Goal: Task Accomplishment & Management: Manage account settings

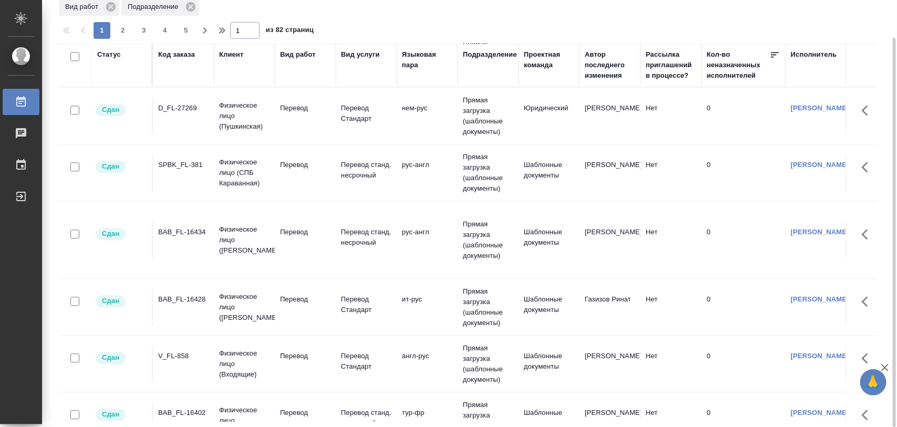
scroll to position [1110, 0]
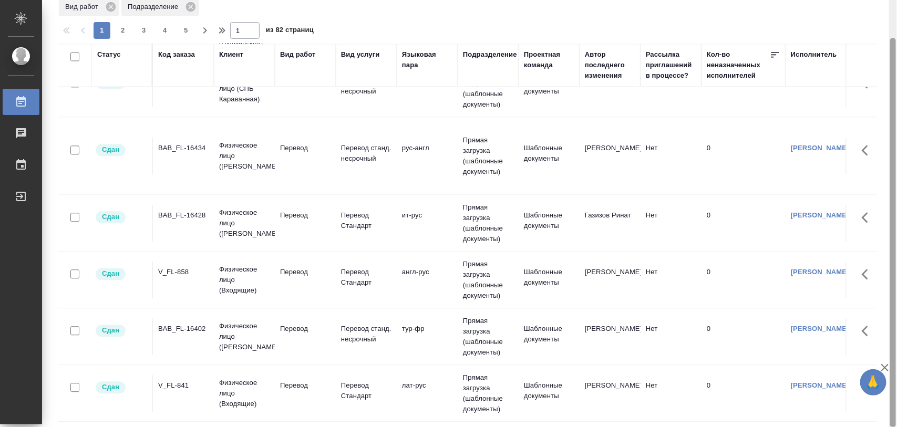
drag, startPoint x: 896, startPoint y: 102, endPoint x: 896, endPoint y: 22, distance: 80.4
click at [896, 22] on div at bounding box center [893, 214] width 8 height 428
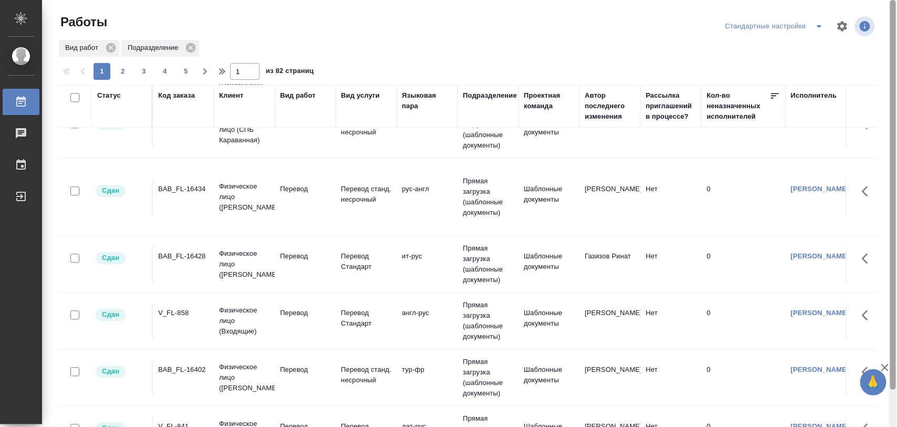
drag, startPoint x: 892, startPoint y: 62, endPoint x: 895, endPoint y: 3, distance: 58.9
click at [895, 3] on div at bounding box center [893, 195] width 6 height 390
click at [781, 29] on div "Стандартные настройки" at bounding box center [775, 26] width 107 height 17
click at [820, 25] on icon "split button" at bounding box center [819, 26] width 13 height 13
click at [791, 45] on li "Meine Bestellungen" at bounding box center [776, 47] width 107 height 17
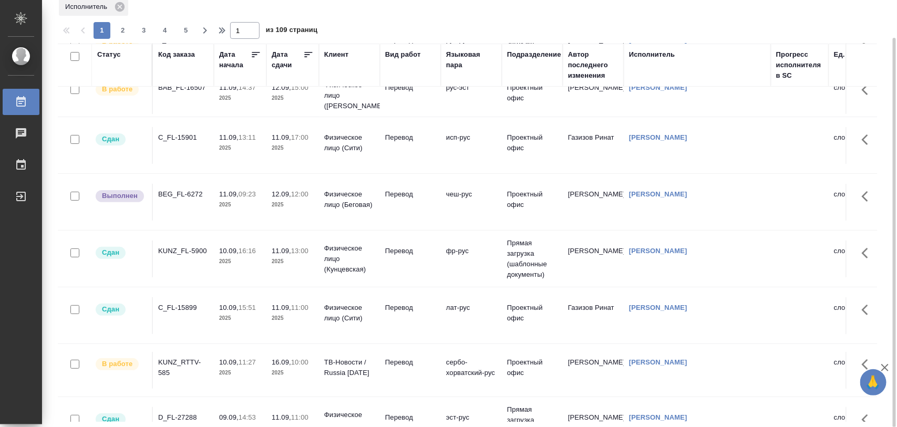
scroll to position [131, 0]
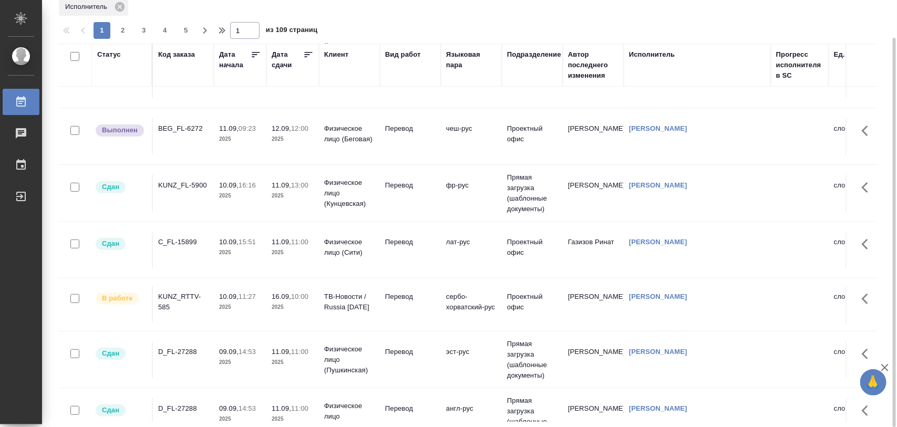
click at [177, 299] on div "KUNZ_RTTV-585" at bounding box center [183, 302] width 50 height 21
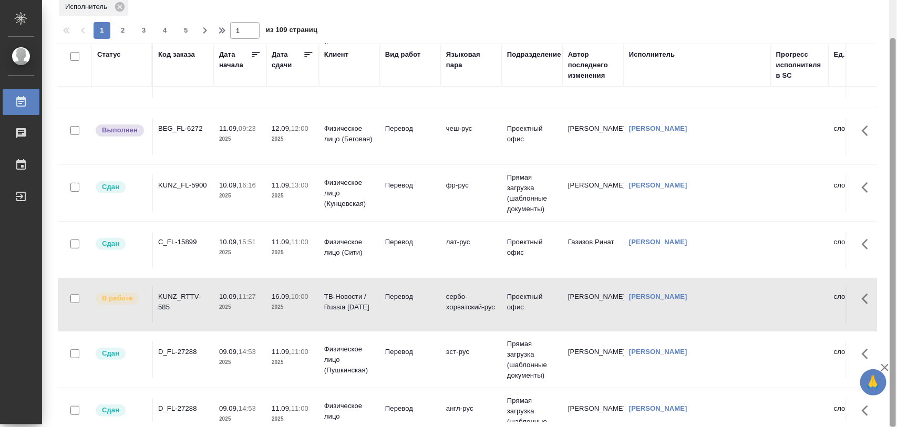
scroll to position [0, 0]
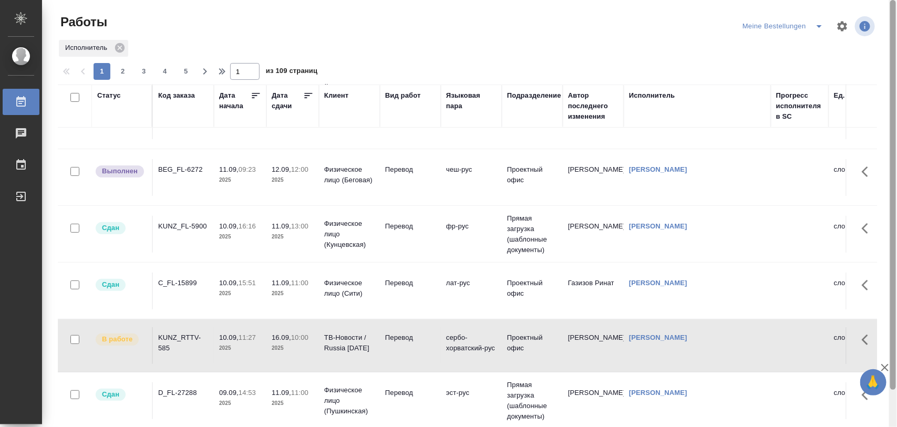
drag, startPoint x: 892, startPoint y: 129, endPoint x: 892, endPoint y: 48, distance: 81.4
click at [892, 48] on div at bounding box center [893, 195] width 6 height 390
click at [804, 29] on div "Meine Bestellungen" at bounding box center [785, 26] width 90 height 17
click at [815, 26] on icon "split button" at bounding box center [819, 26] width 13 height 13
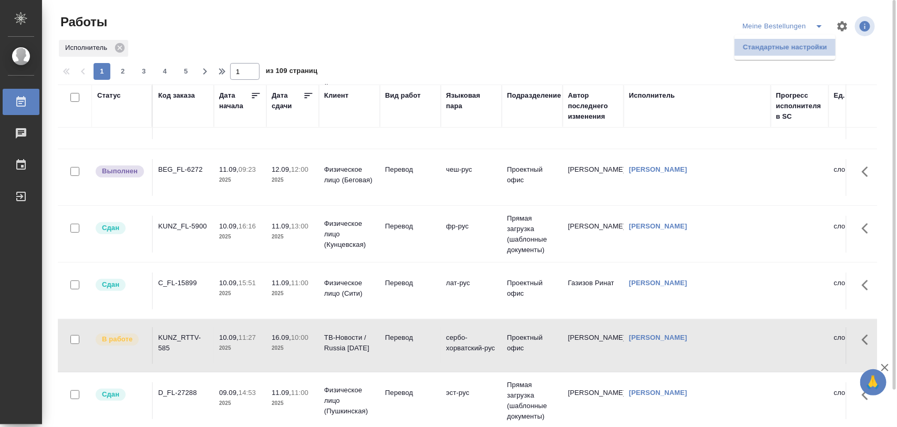
click at [754, 45] on li "Стандартные настройки" at bounding box center [784, 47] width 101 height 17
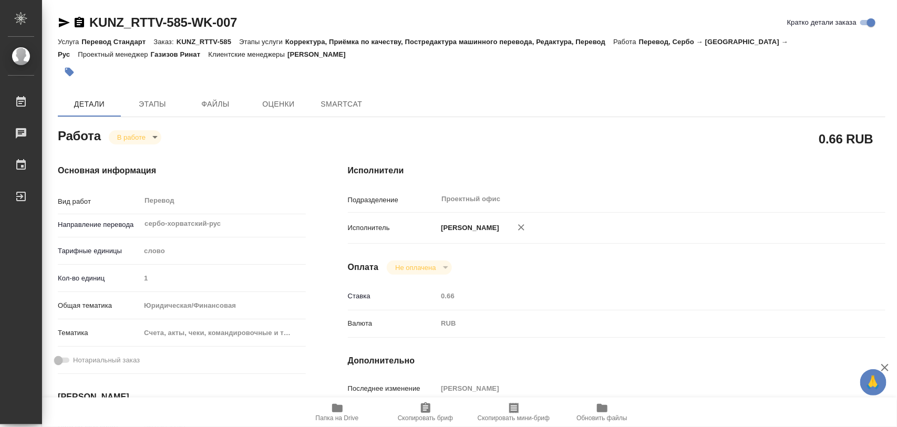
type textarea "x"
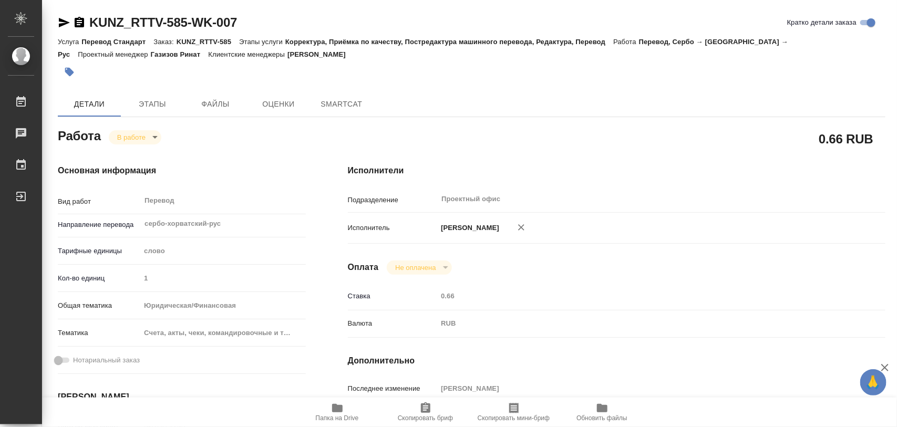
type textarea "x"
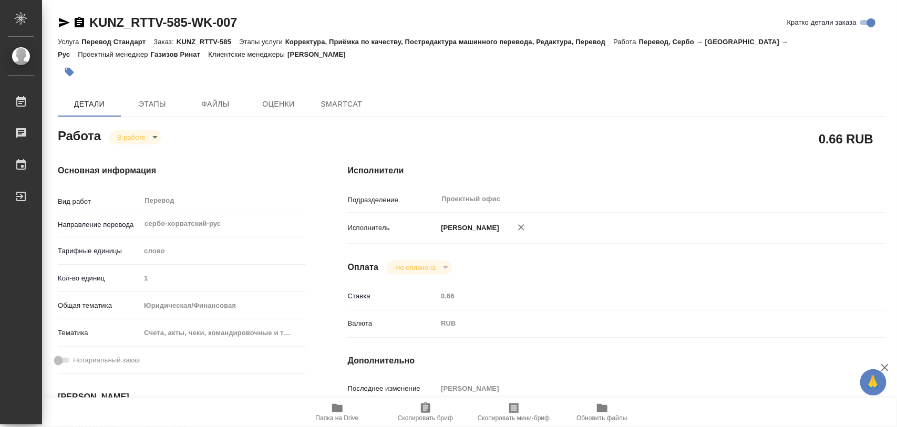
type textarea "x"
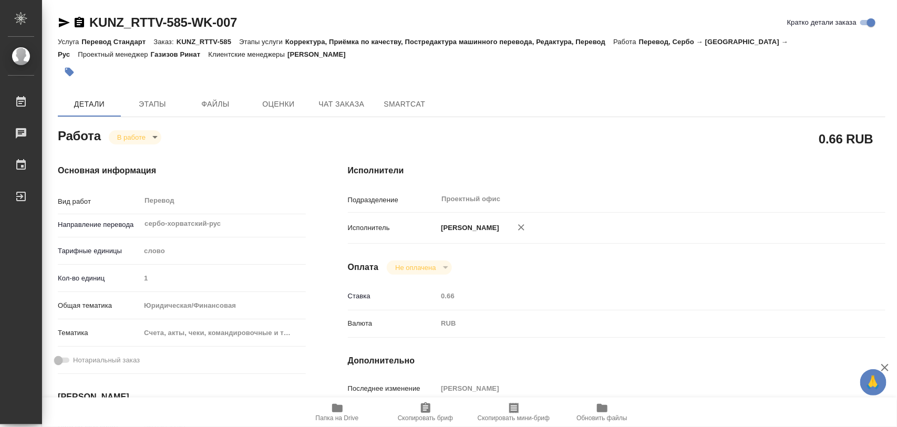
type textarea "x"
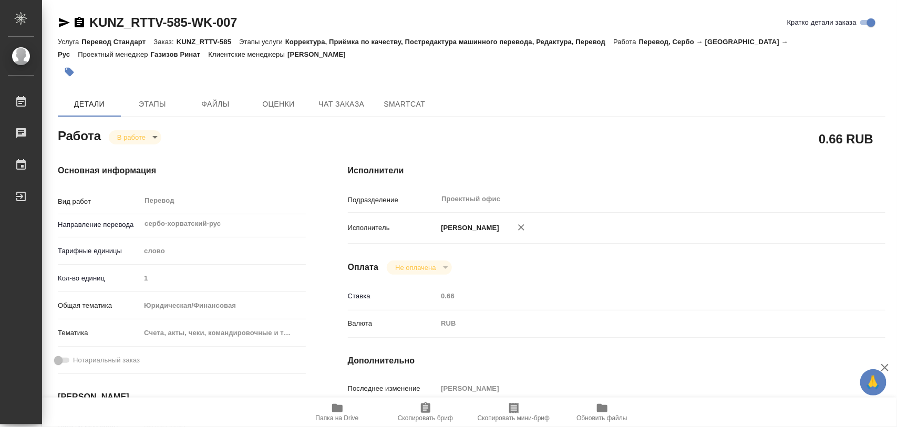
type textarea "x"
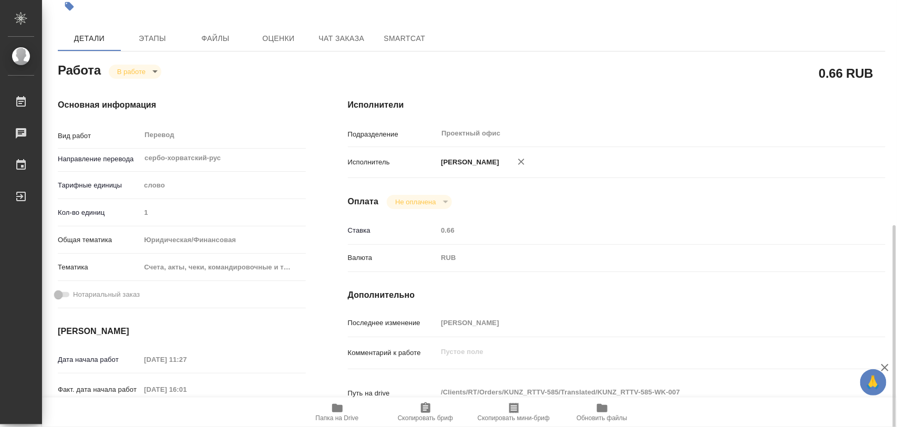
scroll to position [197, 0]
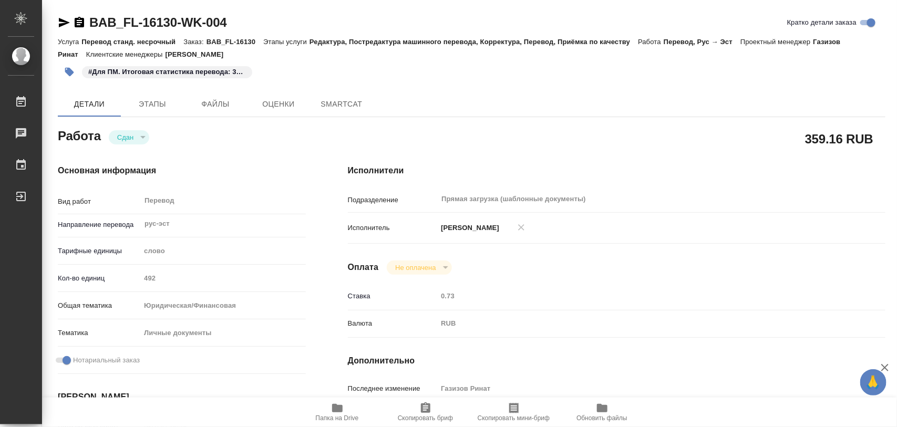
type textarea "x"
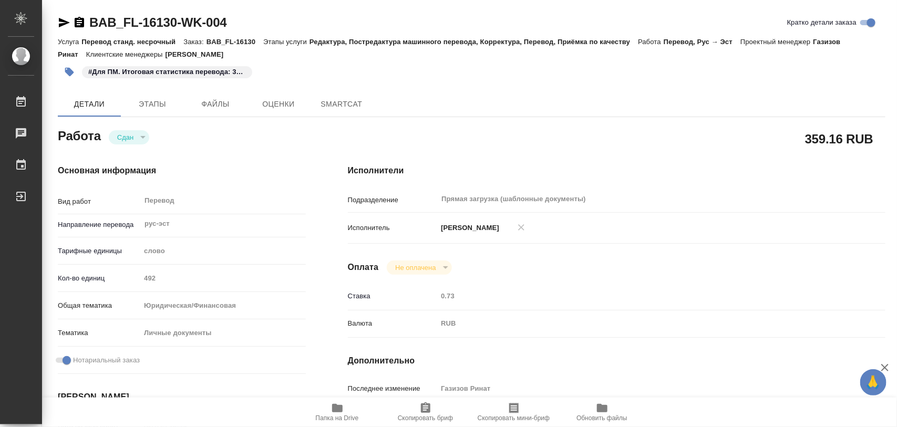
type textarea "x"
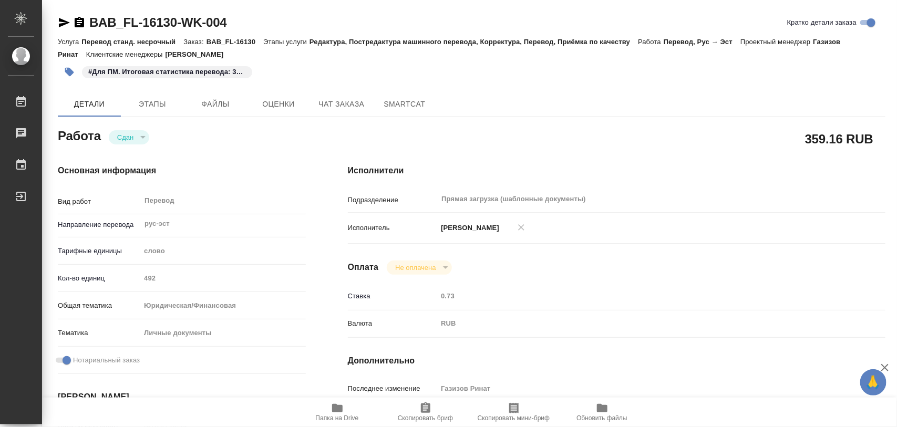
type textarea "x"
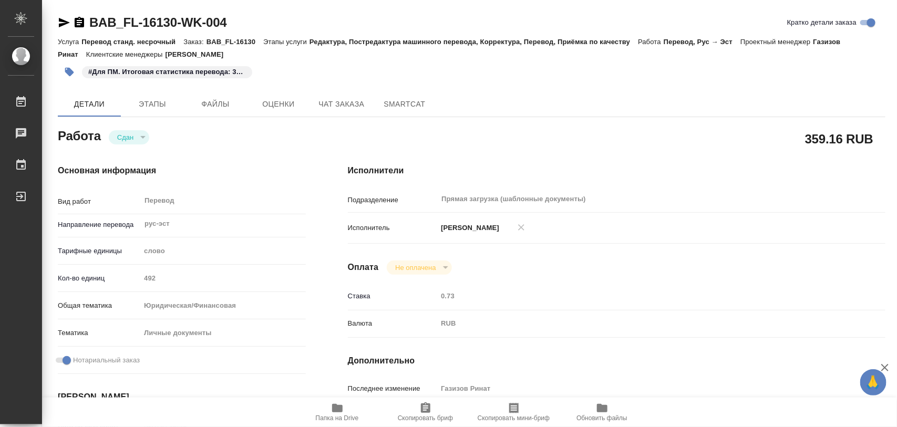
type textarea "x"
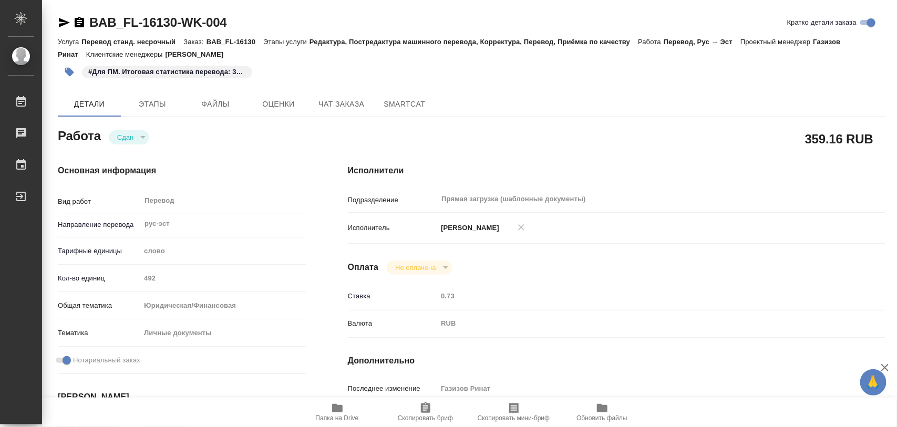
click at [339, 411] on icon "button" at bounding box center [337, 408] width 11 height 8
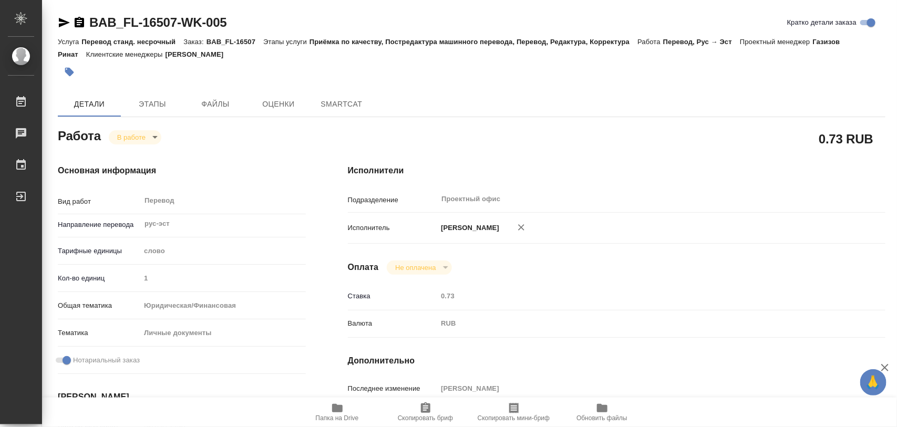
type textarea "x"
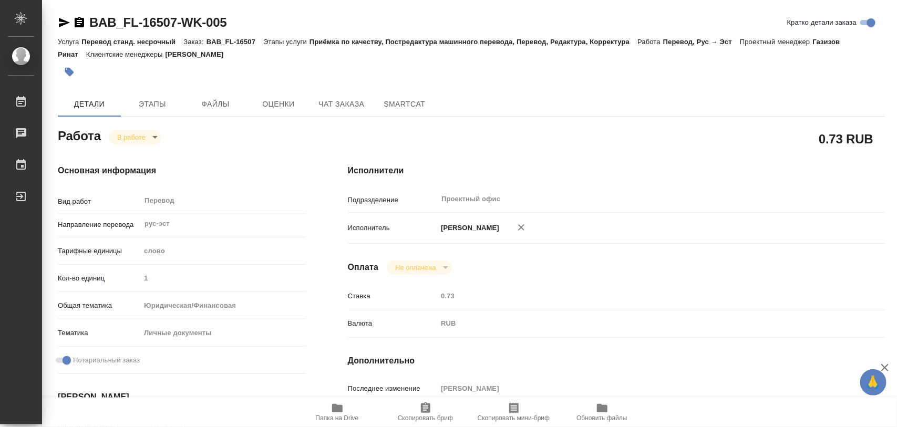
type textarea "x"
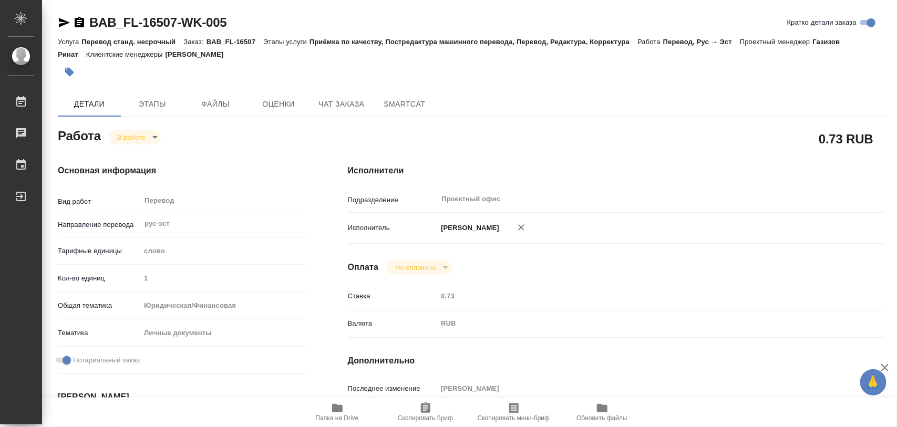
type textarea "x"
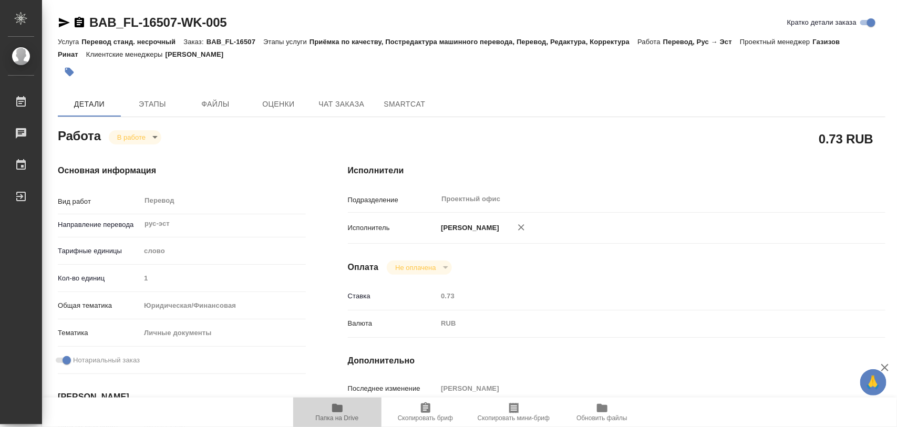
click at [335, 413] on icon "button" at bounding box center [337, 408] width 13 height 13
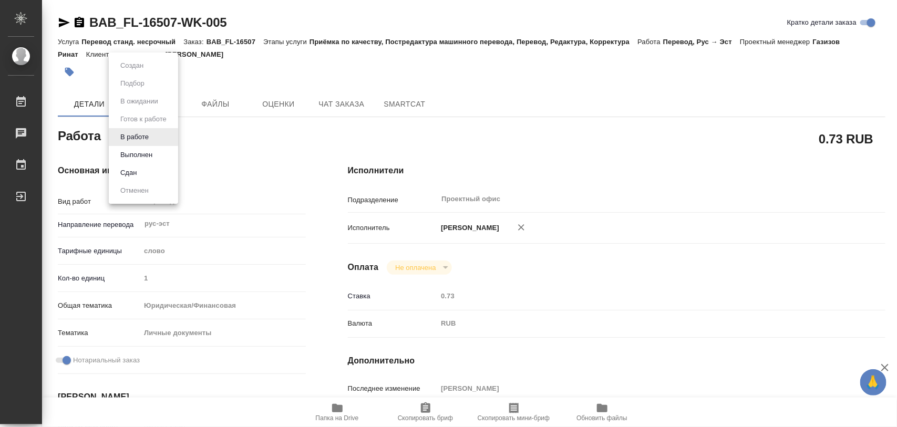
click at [154, 138] on body "🙏 .cls-1 fill:#fff; AWATERA Iglakov Maksim Работы 0 Чаты График Выйти BAB_FL-16…" at bounding box center [448, 213] width 897 height 427
click at [143, 158] on button "Выполнен" at bounding box center [136, 155] width 38 height 12
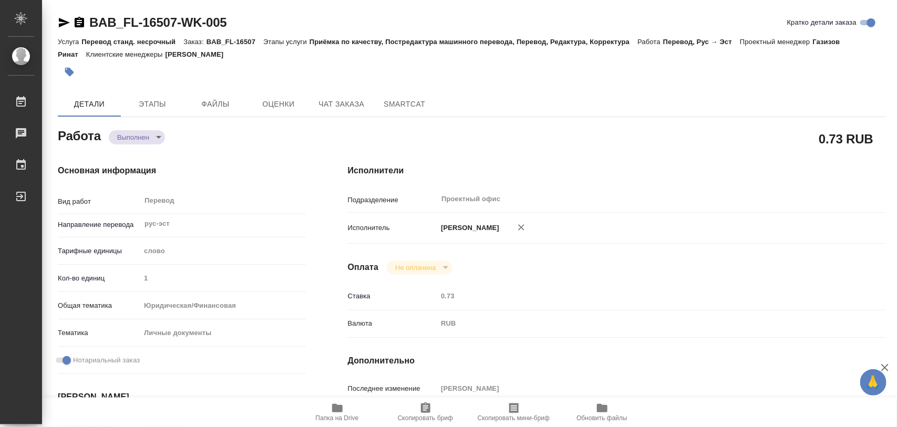
type textarea "x"
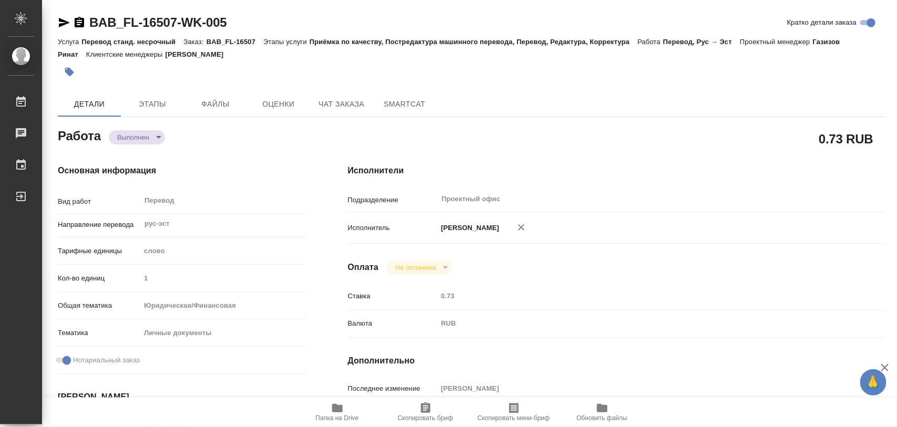
type textarea "x"
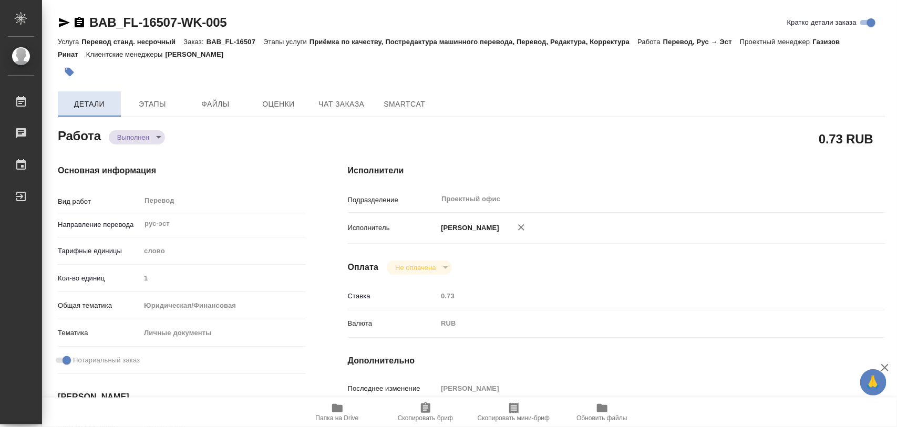
type textarea "x"
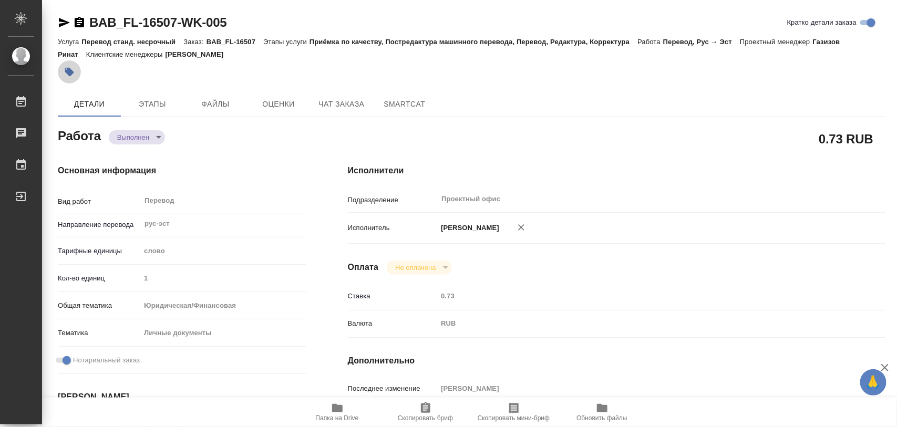
click at [67, 67] on icon "button" at bounding box center [69, 72] width 11 height 11
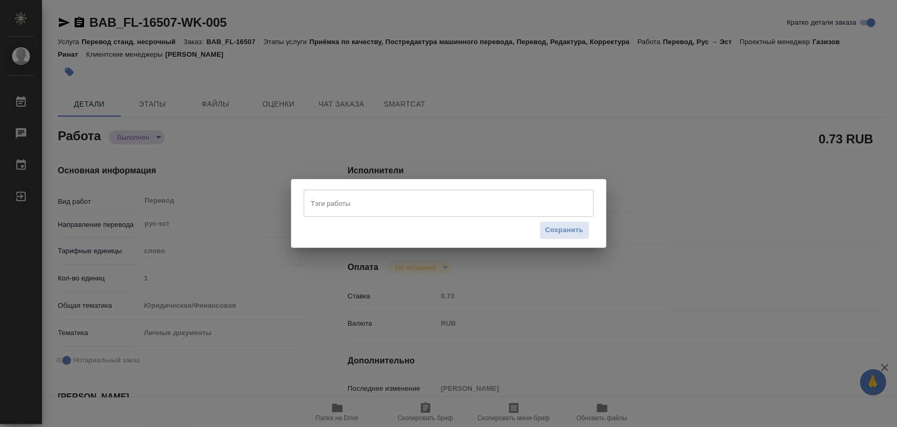
click at [352, 201] on input "Тэги работы" at bounding box center [438, 203] width 261 height 18
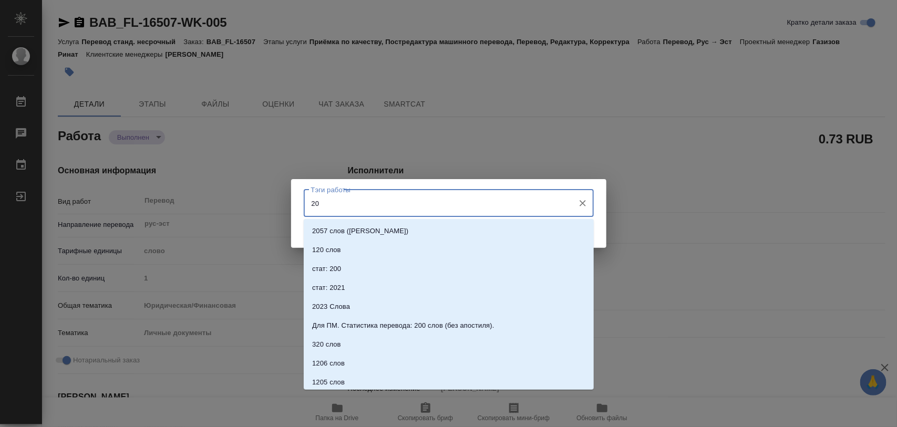
type input "200"
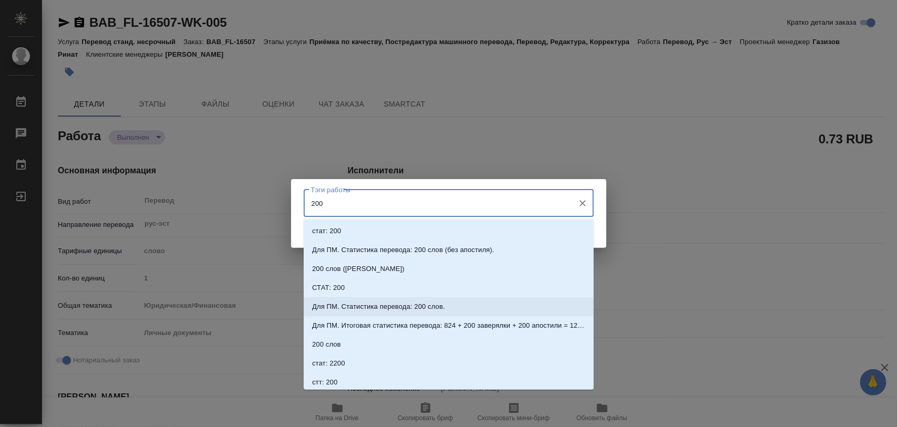
click at [446, 309] on li "Для ПМ. Статистика перевода: 200 слов." at bounding box center [449, 306] width 290 height 19
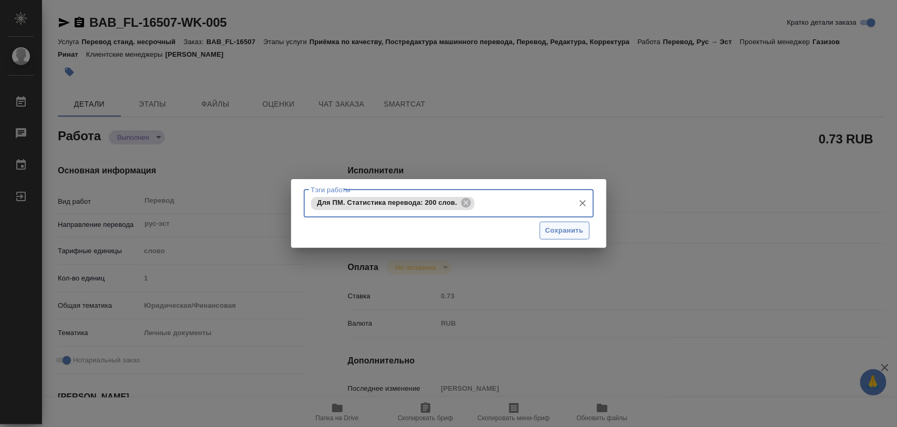
click at [572, 232] on span "Сохранить" at bounding box center [564, 231] width 38 height 12
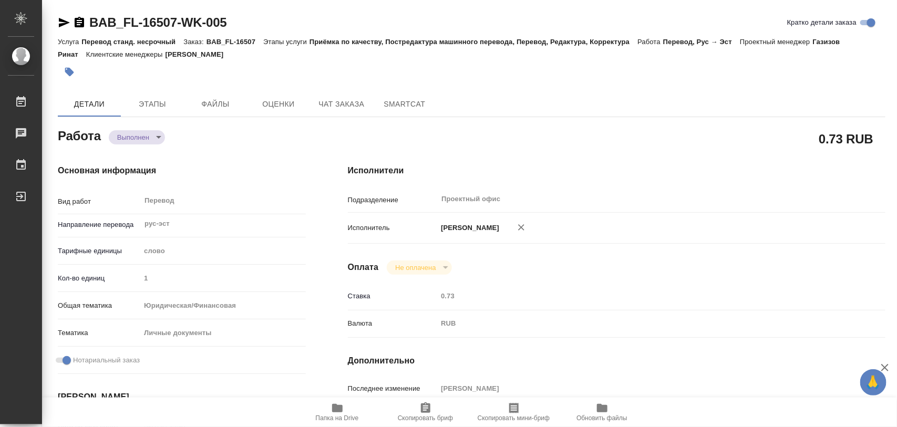
type input "completed"
type textarea "Перевод"
type textarea "x"
type input "рус-эст"
type input "5a8b1489cc6b4906c91bfd90"
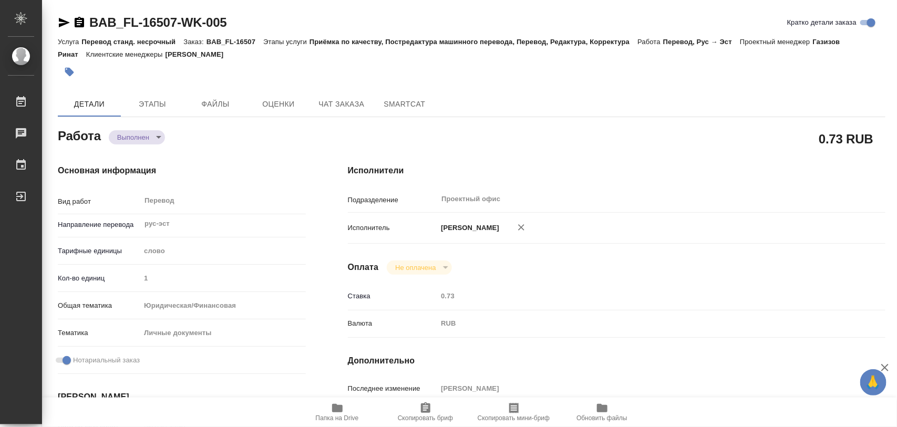
type input "1"
type input "yr-fn"
type input "5a8b8b956a9677013d343cfe"
checkbox input "true"
type input "[DATE] 14:37"
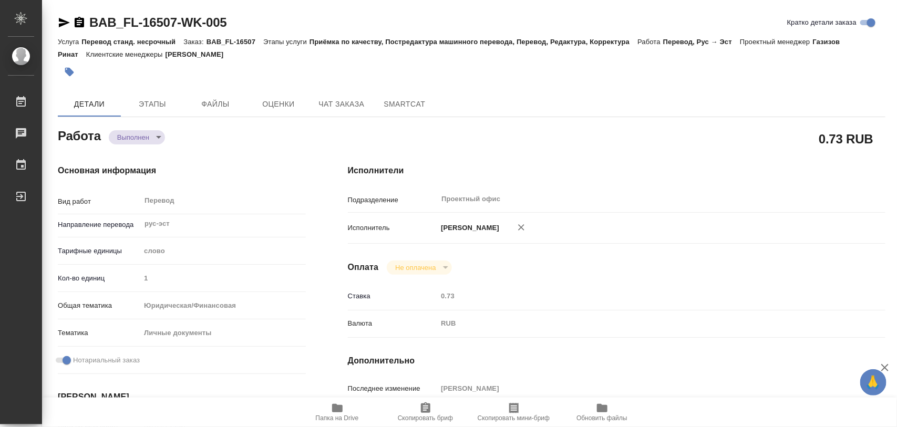
type input "[DATE] 14:59"
type input "[DATE] 15:00"
type input "[DATE] 13:35"
type input "[DATE] 15:30"
type input "Проектный офис"
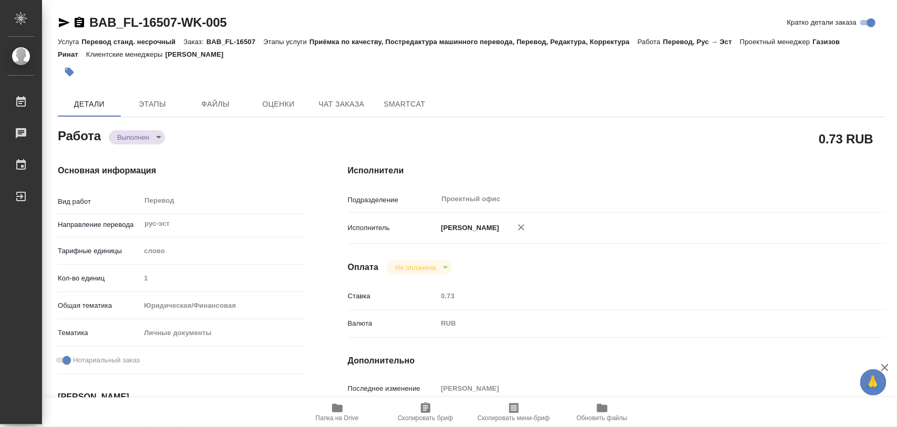
type input "notPayed"
type input "0.73"
type input "RUB"
type input "[PERSON_NAME]"
type textarea "x"
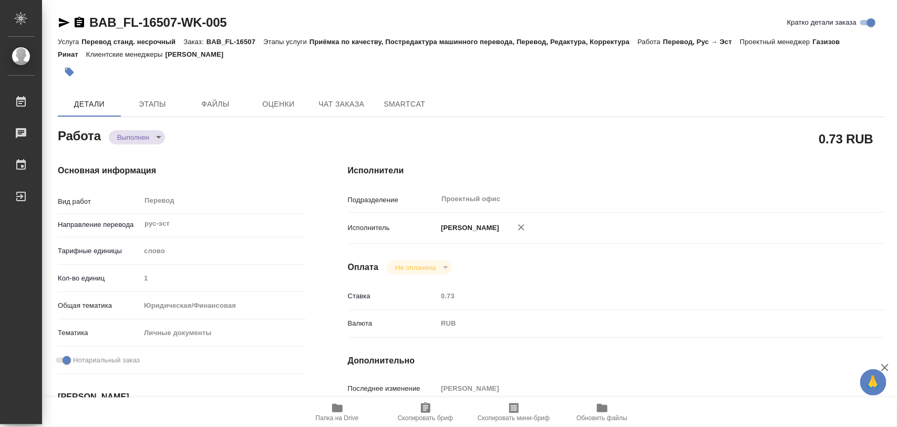
type textarea "/Clients/FL_BAB/Orders/BAB_FL-16507/Translated/BAB_FL-16507-WK-005"
type textarea "x"
type input "BAB_FL-16507"
type input "Перевод станд. несрочный"
type input "Приёмка по качеству, Постредактура машинного перевода, Перевод, Редактура, Корр…"
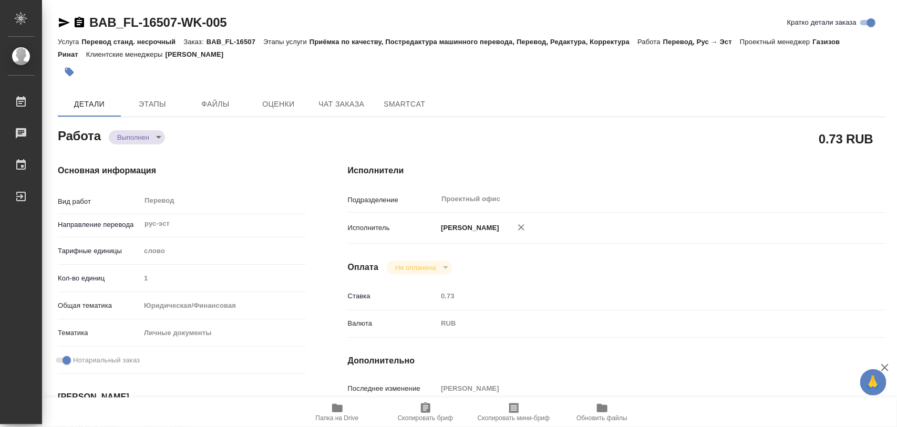
type input "[PERSON_NAME]"
type input "/Clients/FL_BAB/Orders/BAB_FL-16507"
type textarea "x"
type textarea "СОБ рус-эст"
type textarea "x"
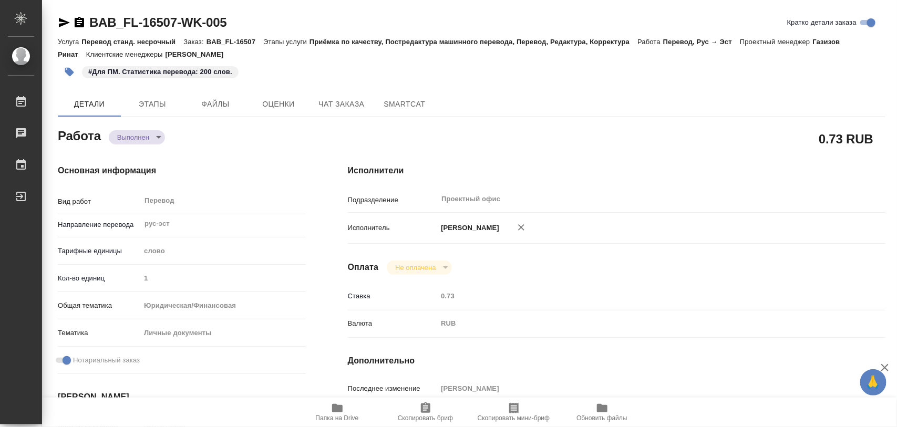
type textarea "x"
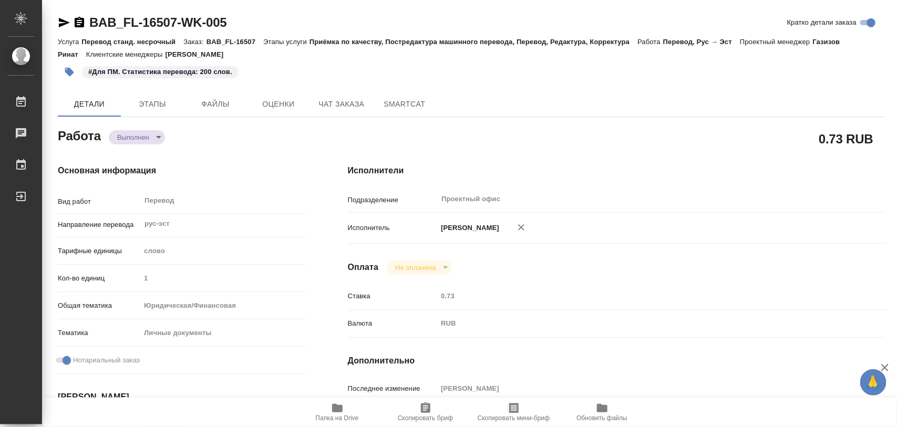
type textarea "x"
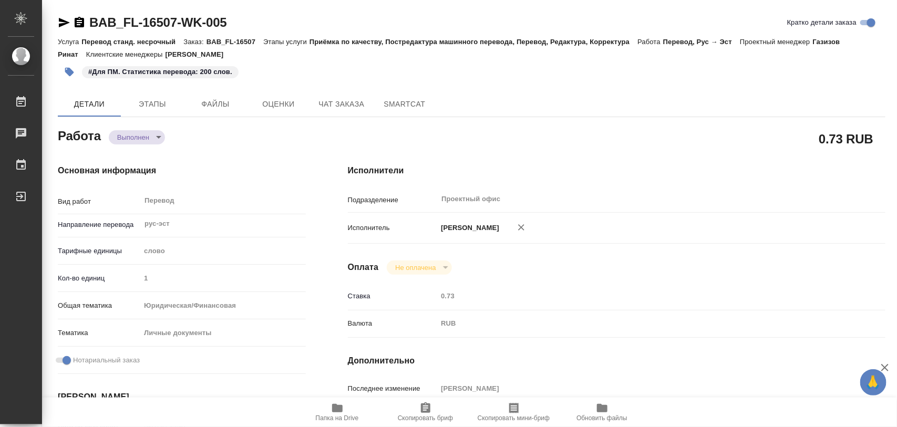
type textarea "x"
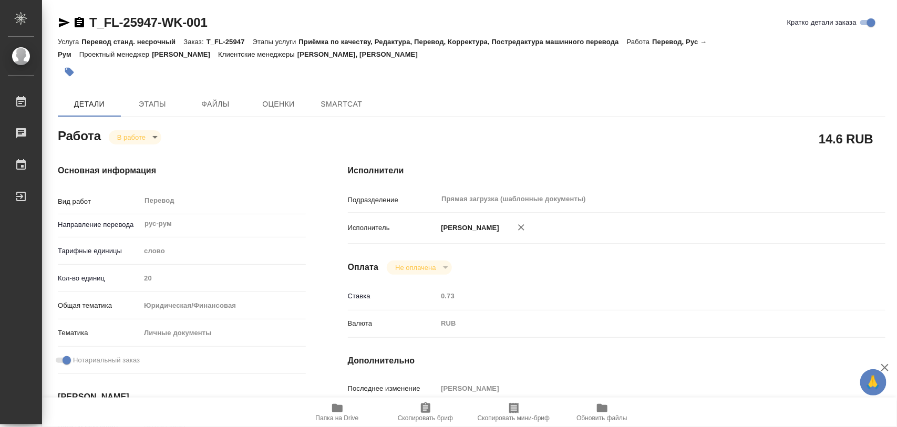
type textarea "x"
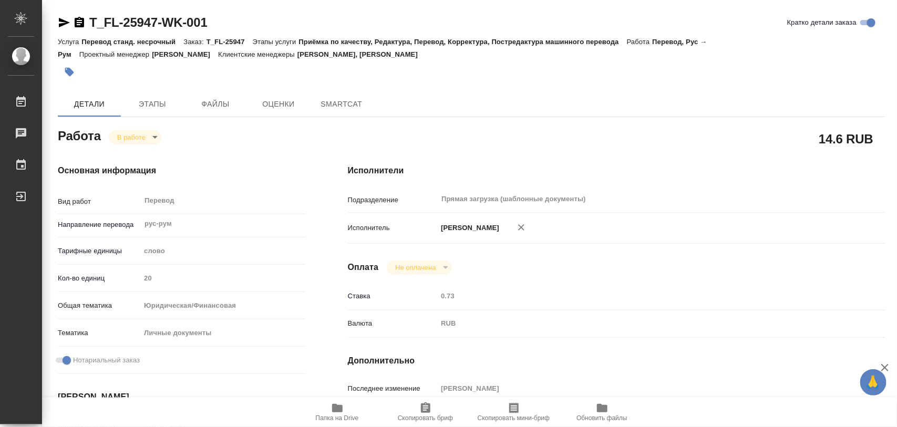
type textarea "x"
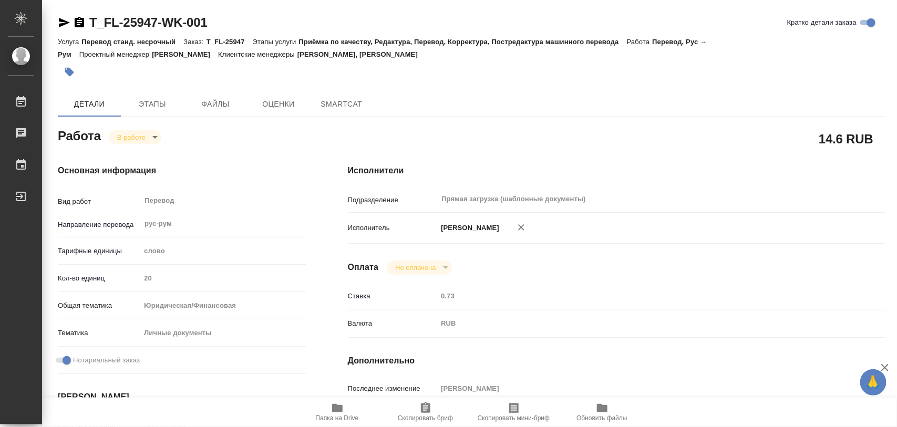
type textarea "x"
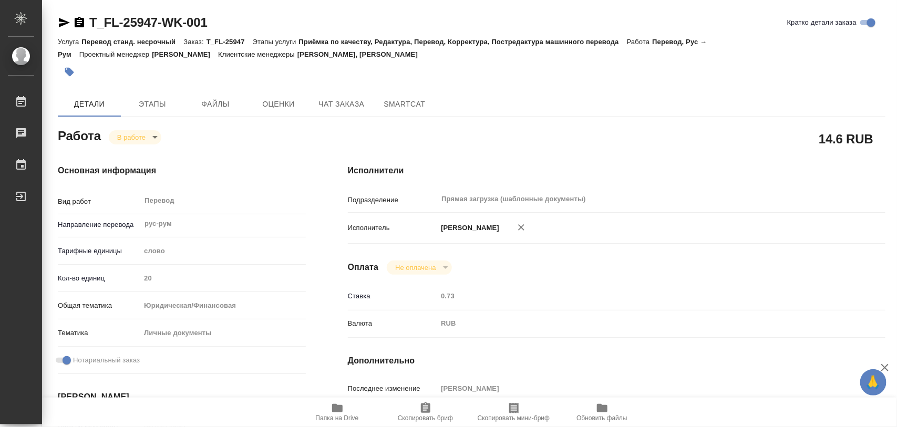
type textarea "x"
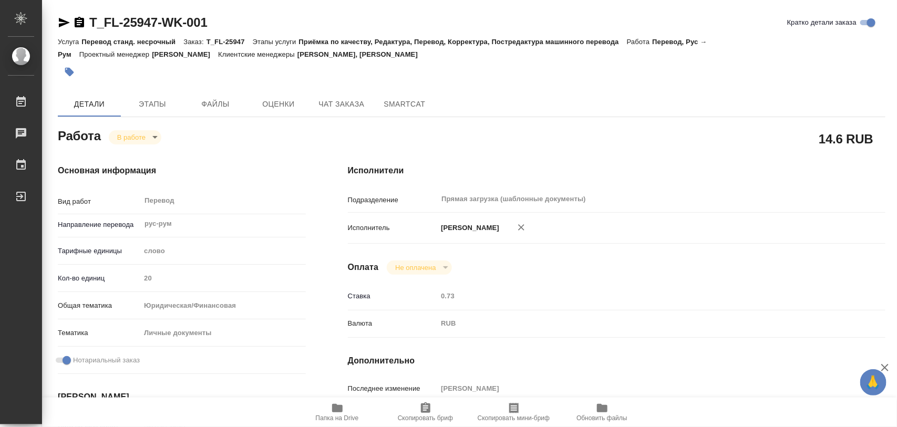
type textarea "x"
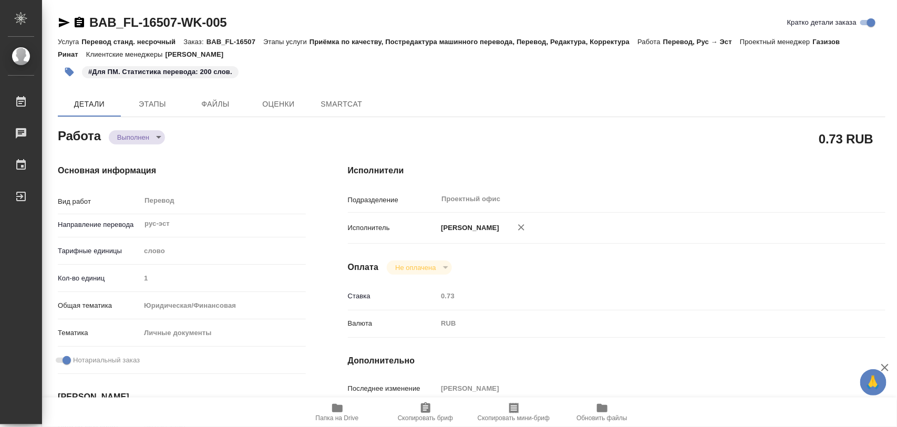
type textarea "x"
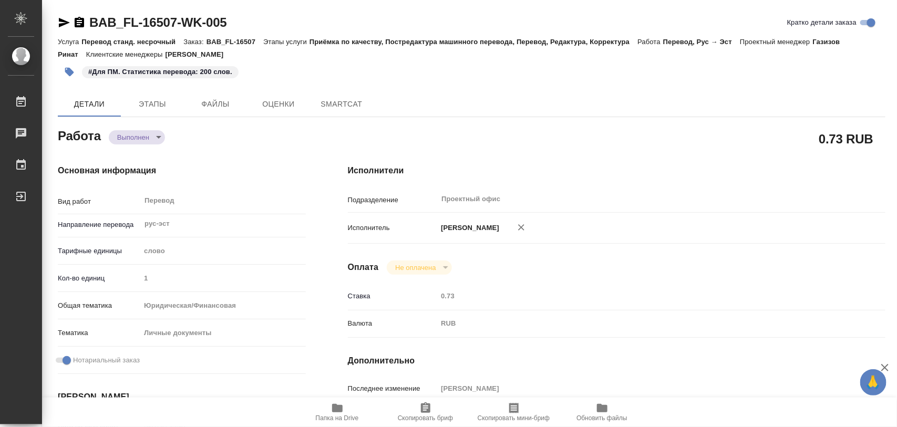
type textarea "x"
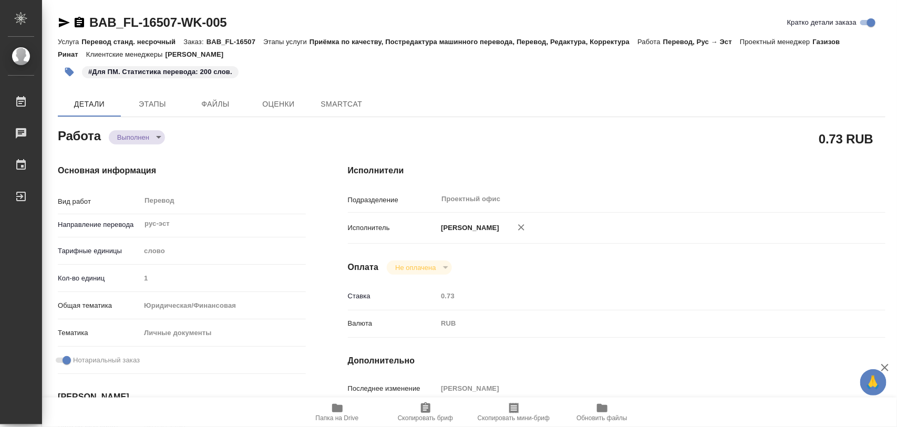
type textarea "x"
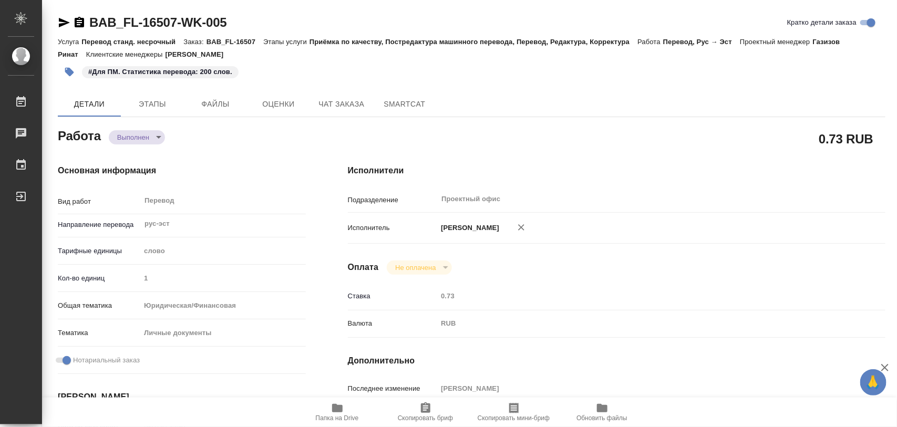
type textarea "x"
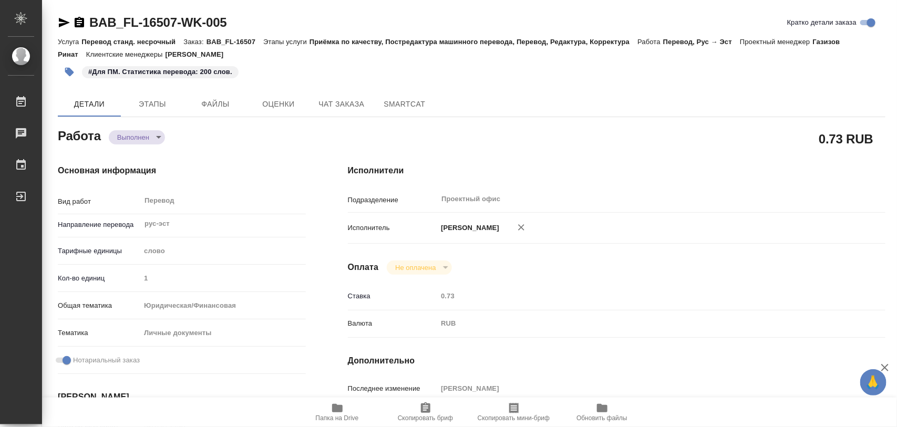
type textarea "x"
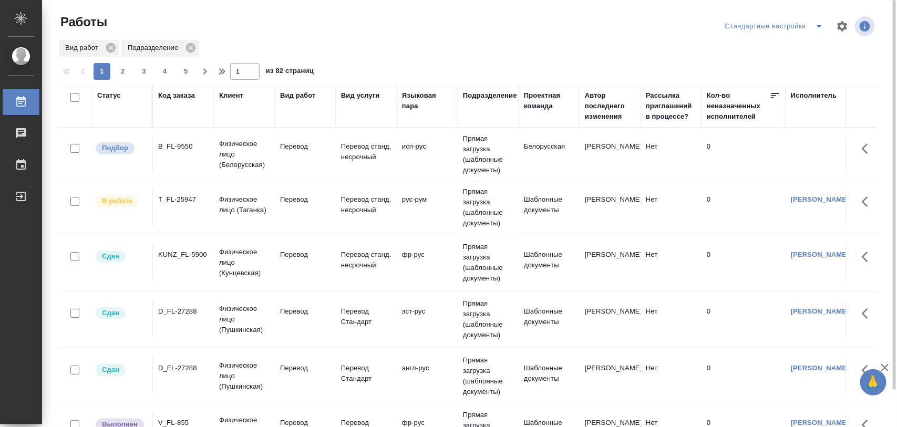
click at [188, 144] on div "B_FL-9550" at bounding box center [183, 146] width 50 height 11
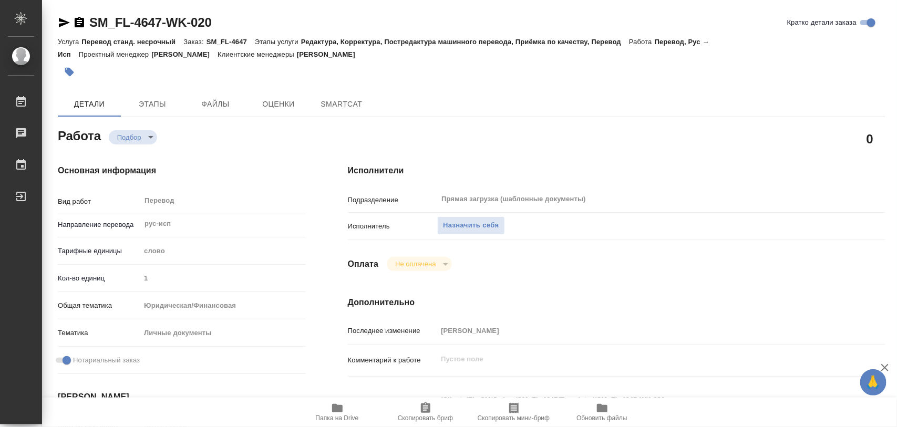
type textarea "x"
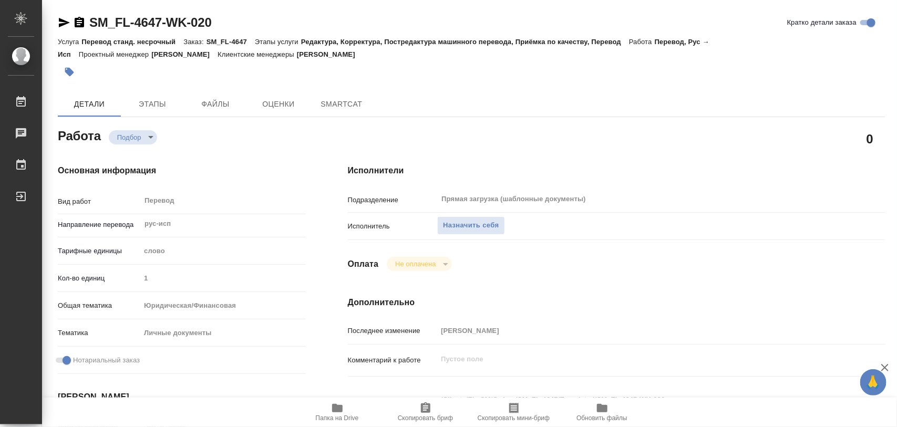
type textarea "x"
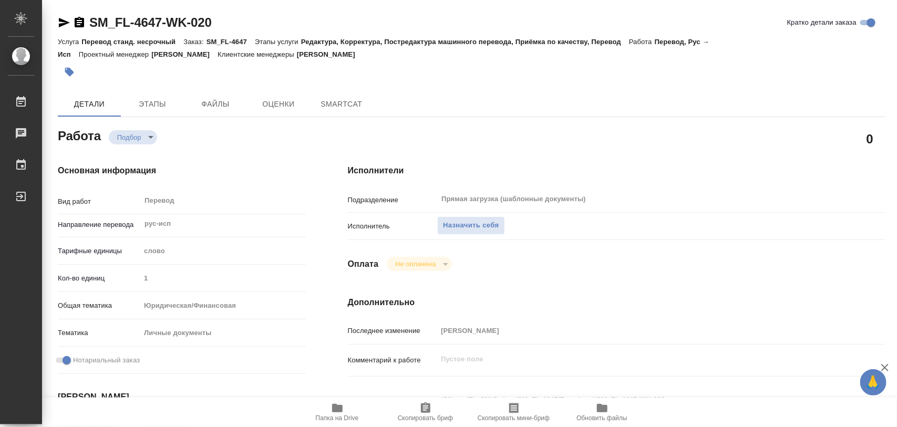
type textarea "x"
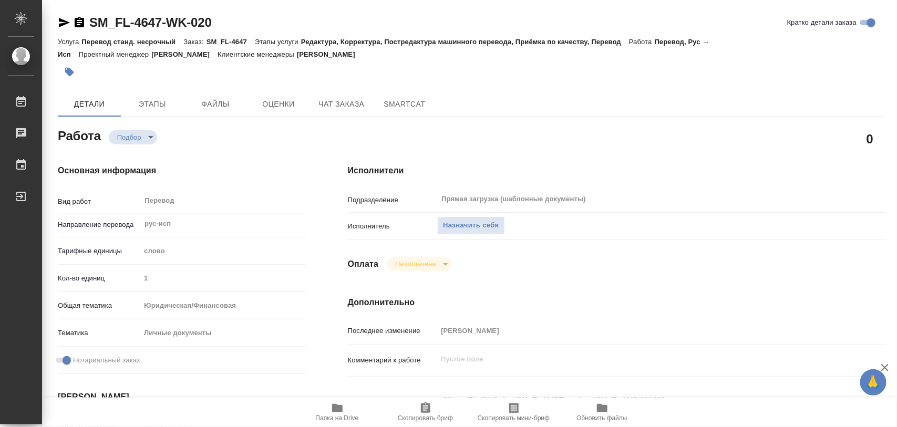
type textarea "x"
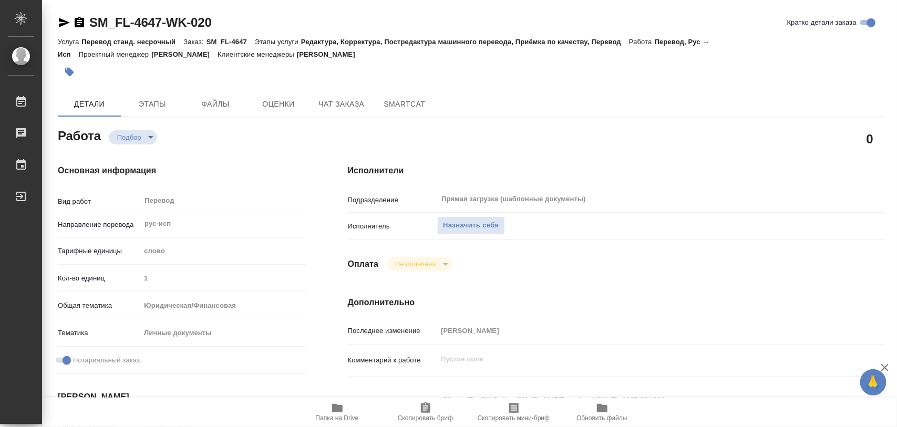
type textarea "x"
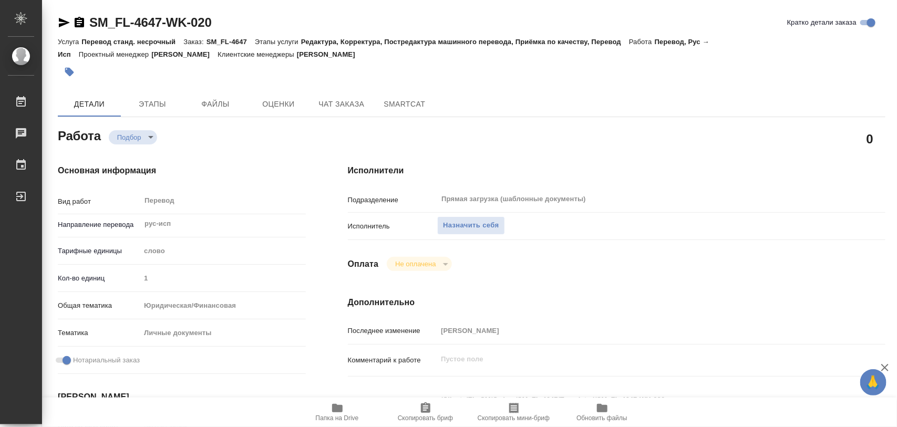
click at [336, 402] on icon "button" at bounding box center [337, 408] width 13 height 13
click at [481, 224] on span "Назначить себя" at bounding box center [471, 226] width 56 height 12
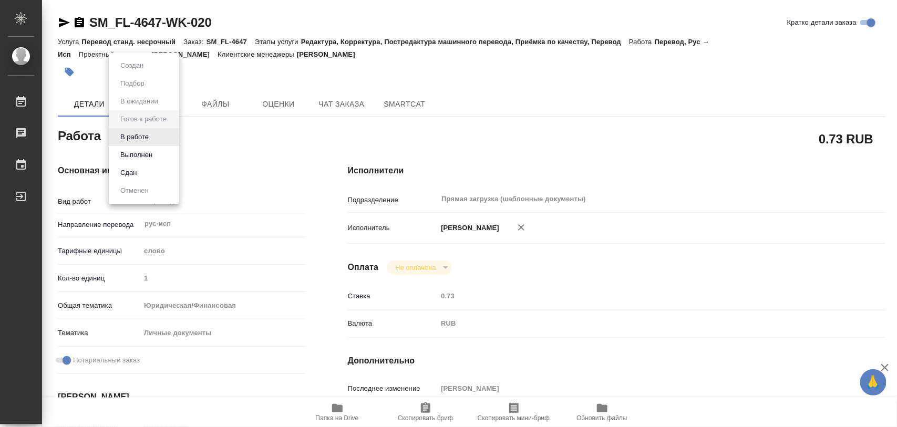
click at [169, 134] on body "🙏 .cls-1 fill:#fff; AWATERA Iglakov Maksim Работы 0 Чаты График Выйти SM_FL-464…" at bounding box center [448, 213] width 897 height 427
click at [145, 140] on button "В работе" at bounding box center [134, 137] width 35 height 12
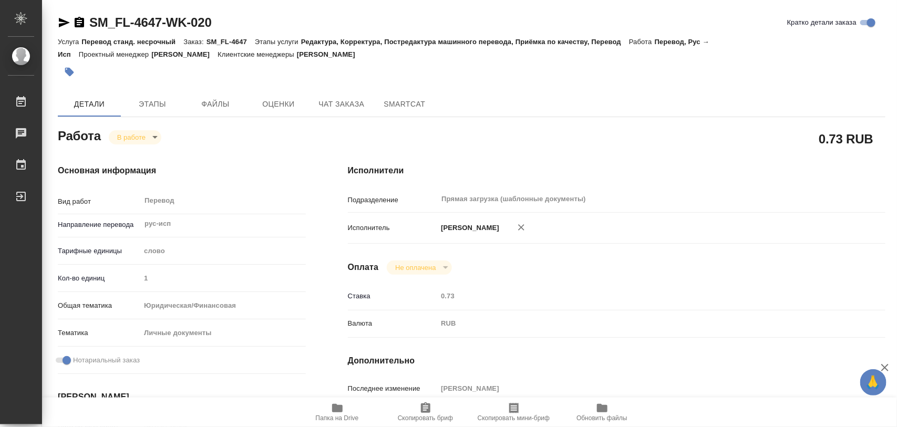
type textarea "x"
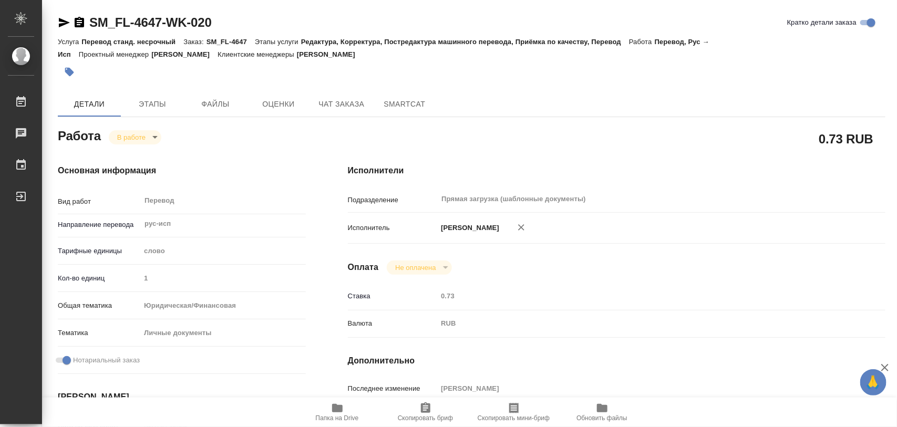
type textarea "x"
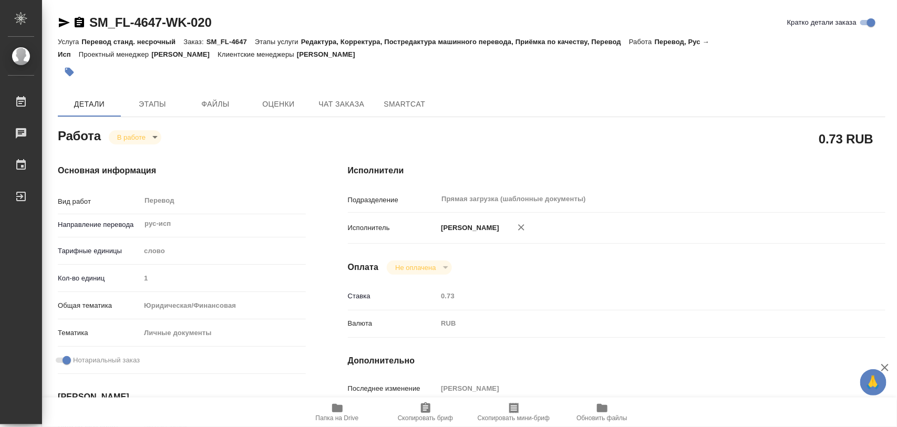
type textarea "x"
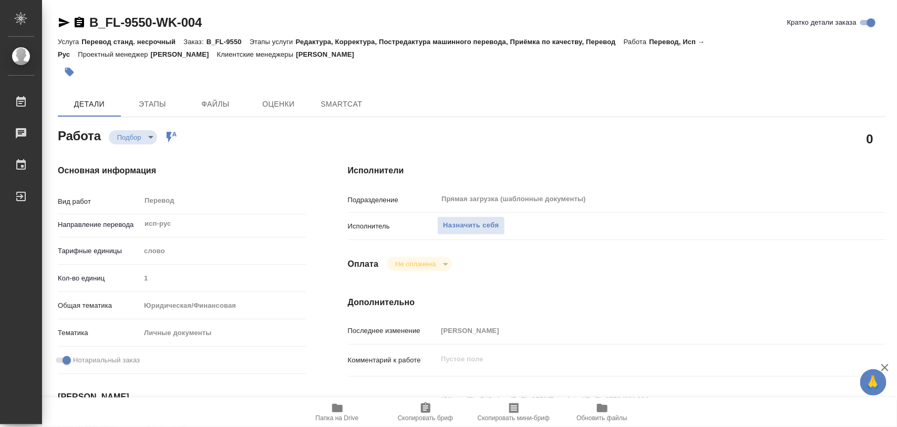
type textarea "x"
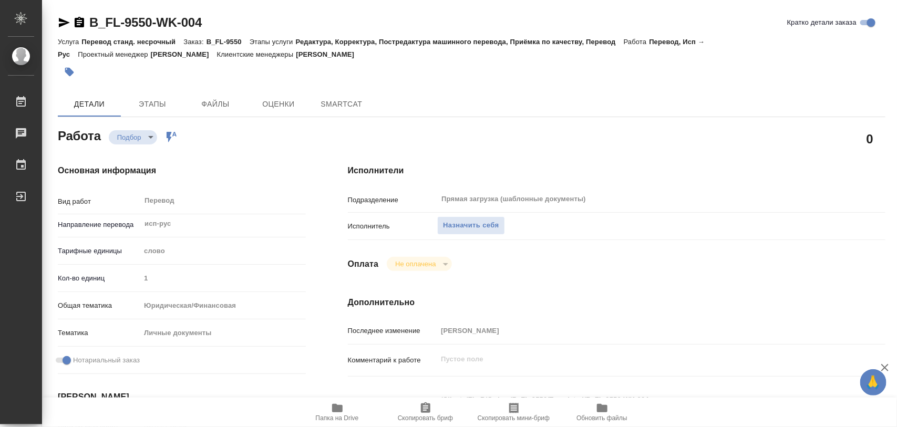
type textarea "x"
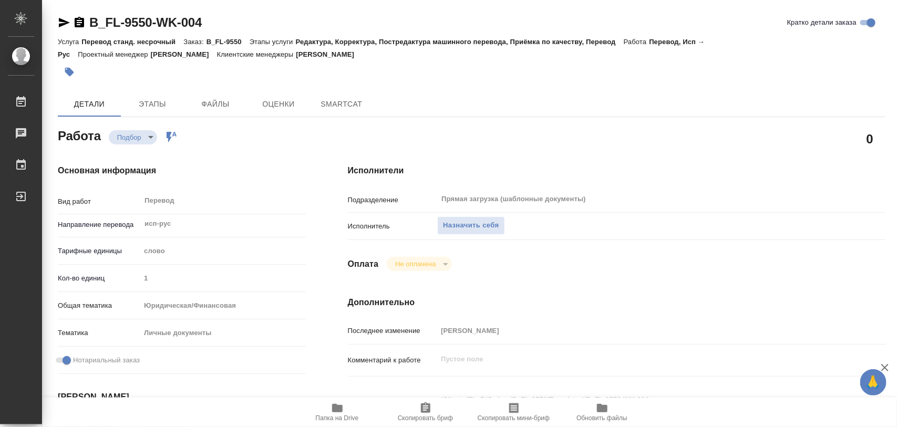
type textarea "x"
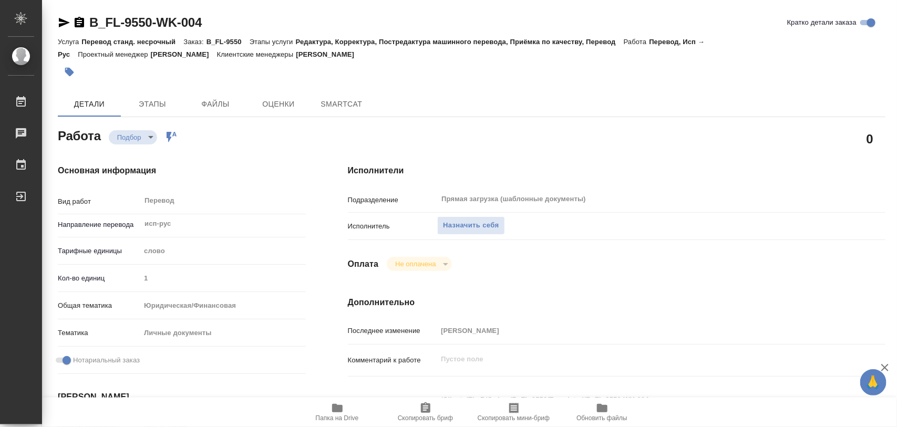
scroll to position [131, 0]
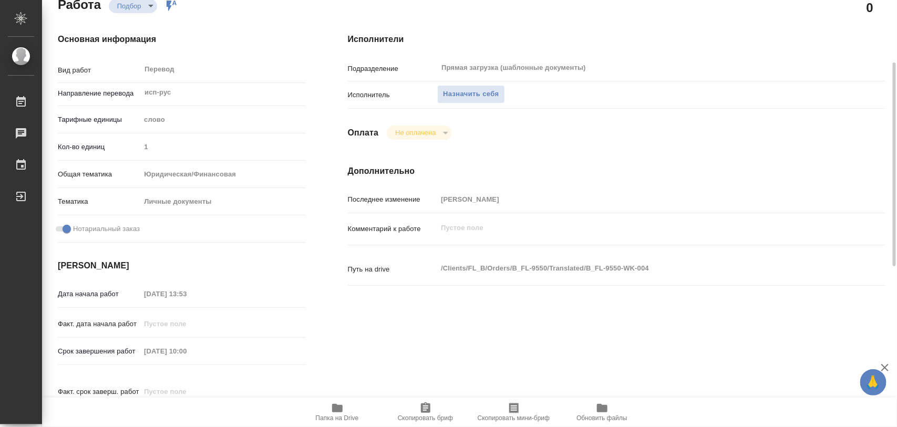
type textarea "x"
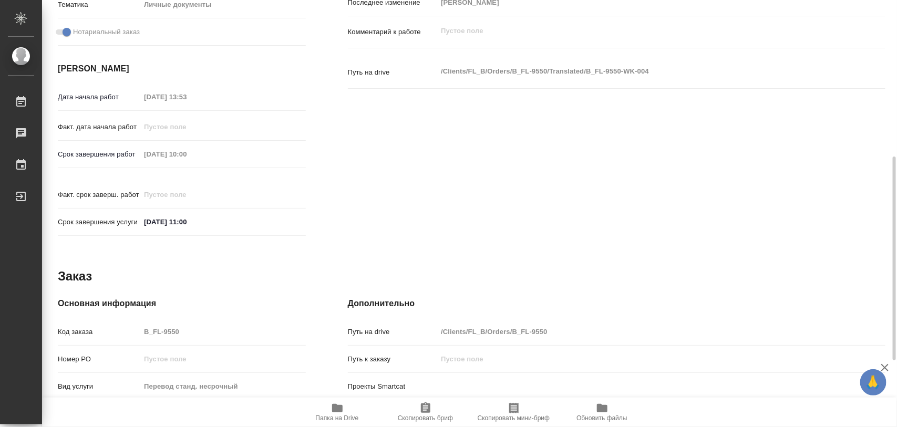
scroll to position [468, 0]
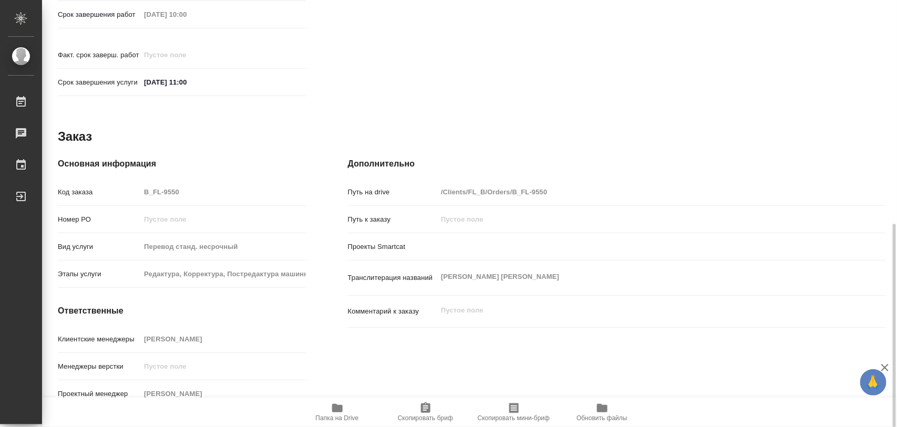
type textarea "x"
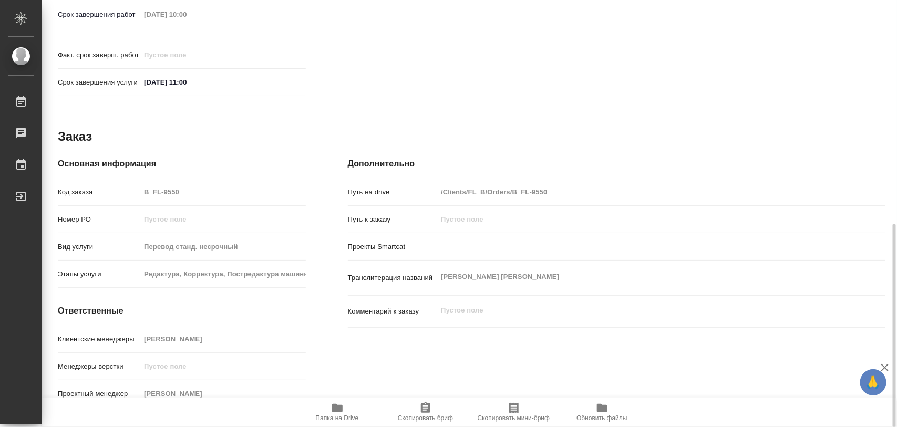
click at [345, 408] on span "Папка на Drive" at bounding box center [337, 412] width 76 height 20
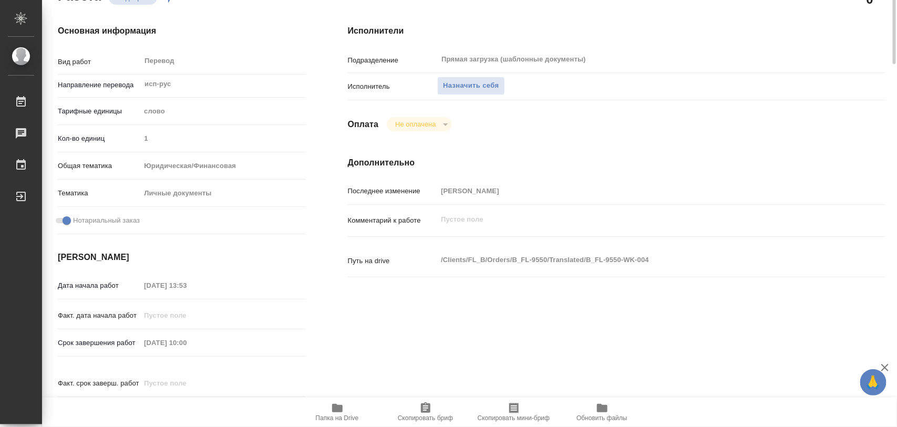
scroll to position [0, 0]
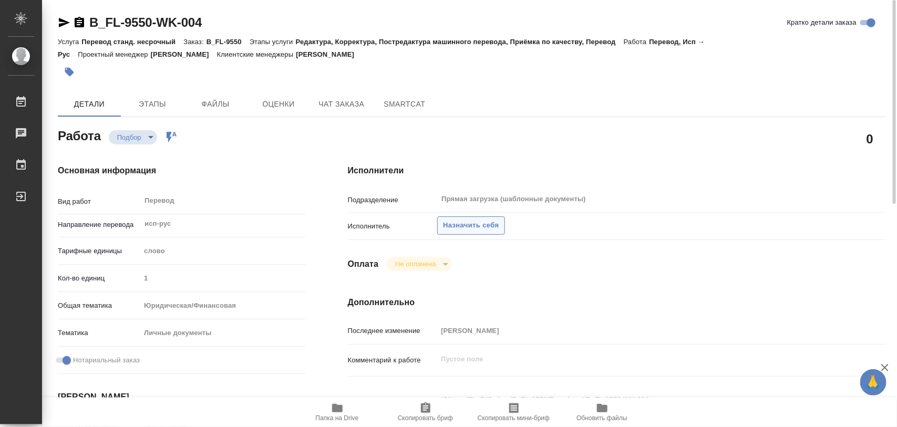
click at [475, 226] on span "Назначить себя" at bounding box center [471, 226] width 56 height 12
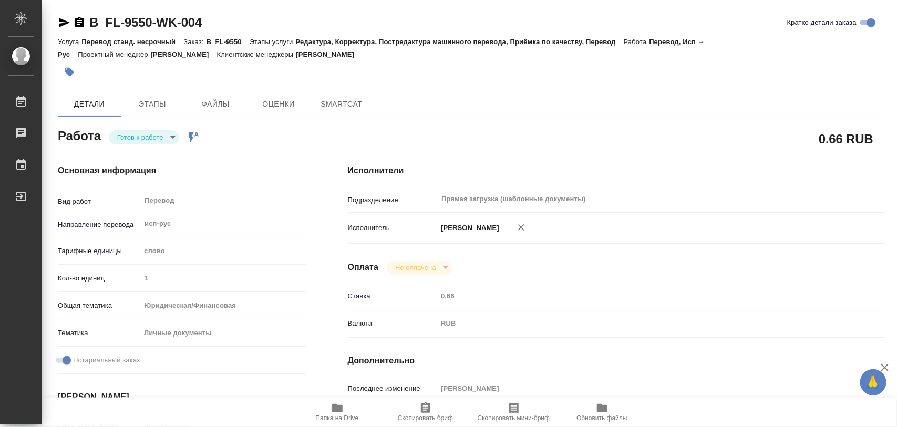
type textarea "x"
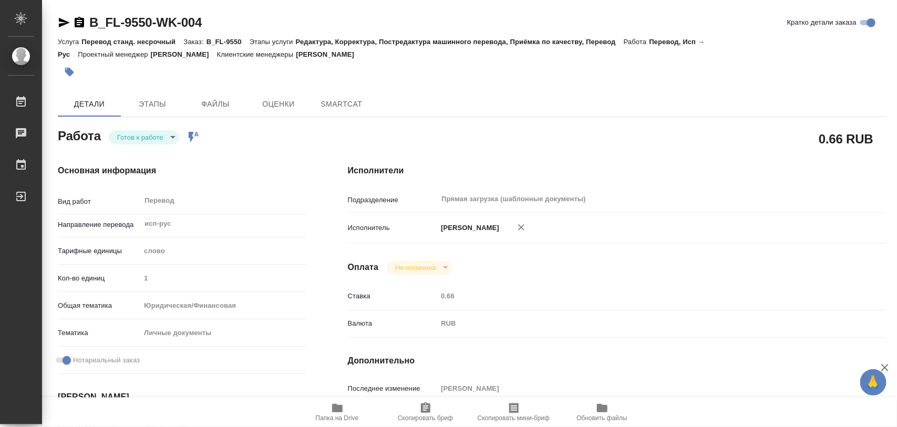
type textarea "x"
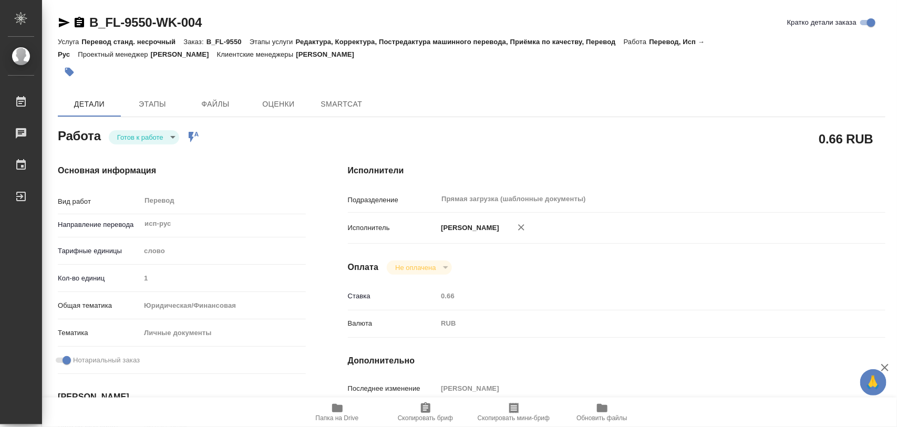
type textarea "x"
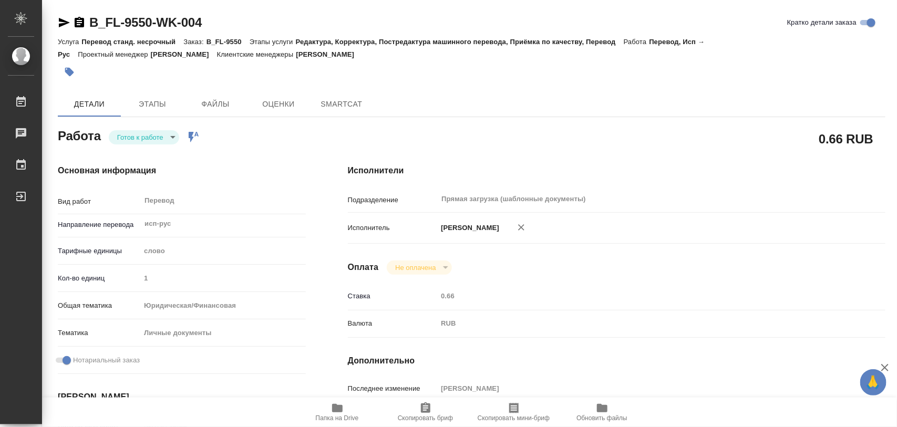
type textarea "x"
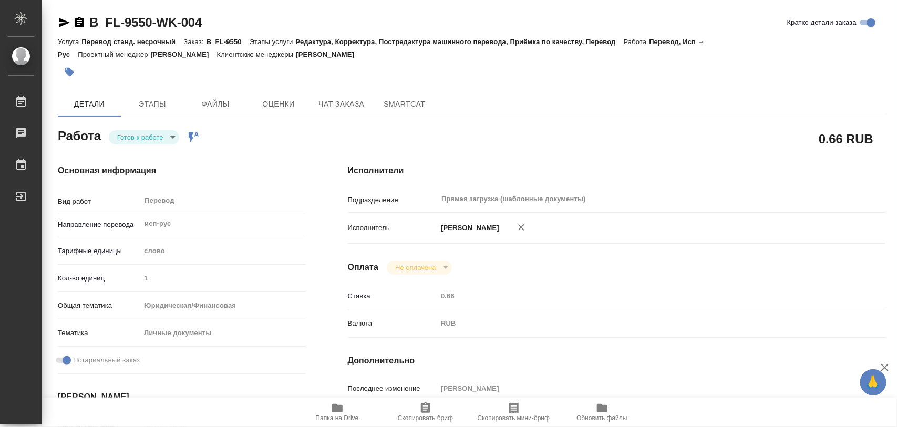
type textarea "x"
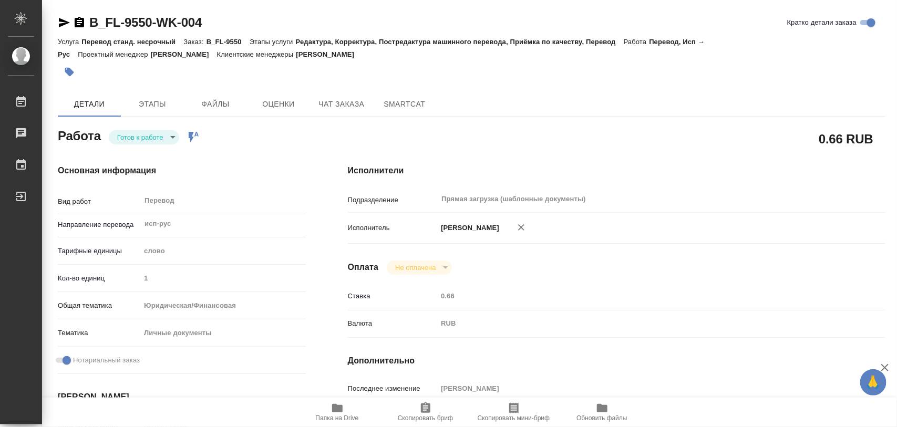
type textarea "x"
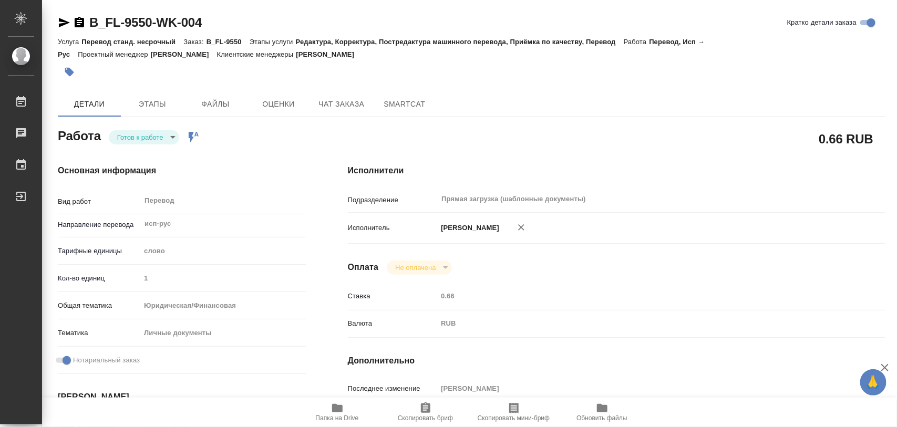
click at [177, 138] on body "🙏 .cls-1 fill:#fff; AWATERA Iglakov Maksim Работы Чаты График Выйти B_FL-9550-W…" at bounding box center [448, 213] width 897 height 427
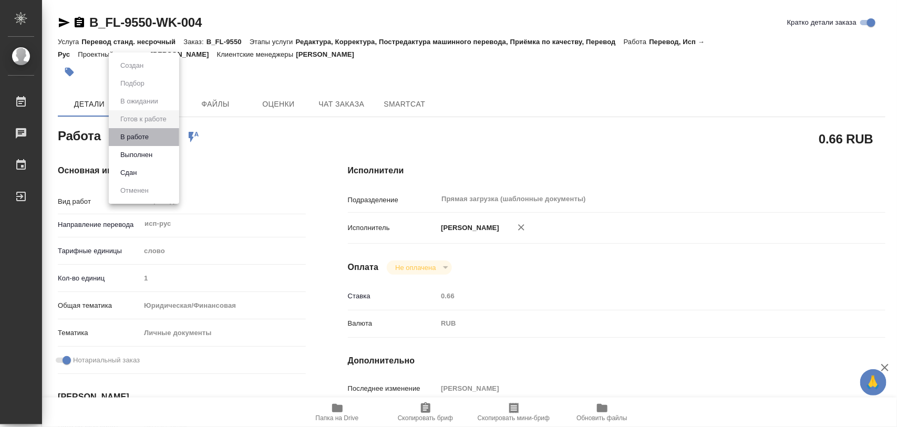
click at [163, 132] on li "В работе" at bounding box center [144, 137] width 70 height 18
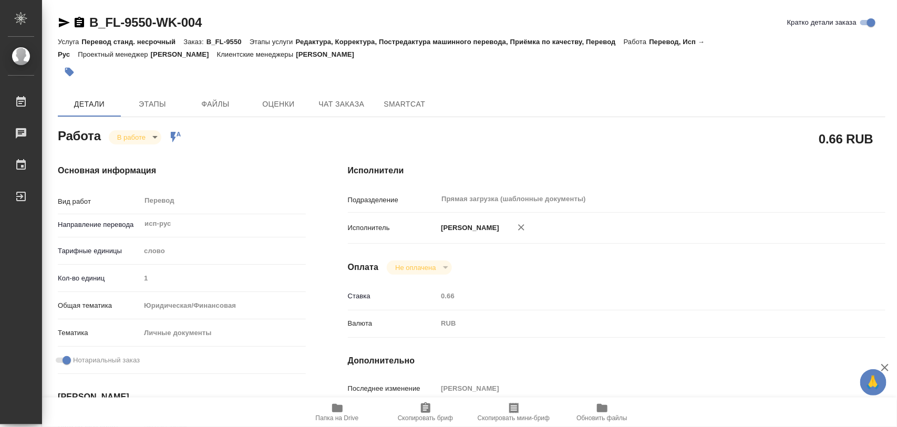
type textarea "x"
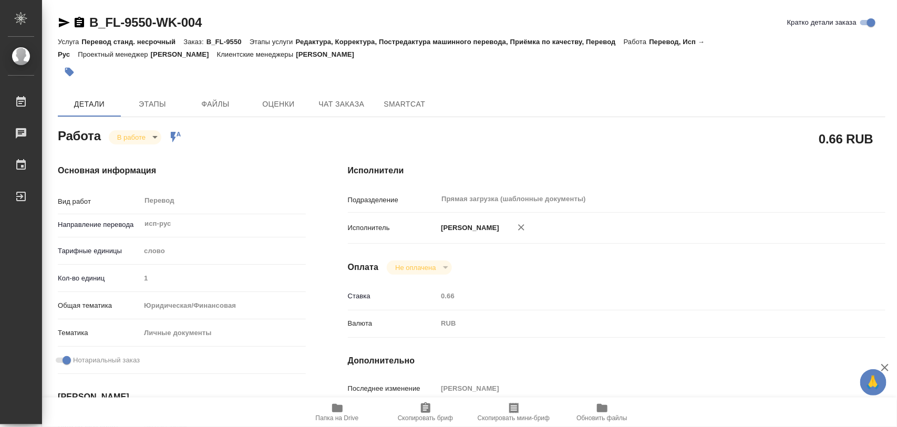
type textarea "x"
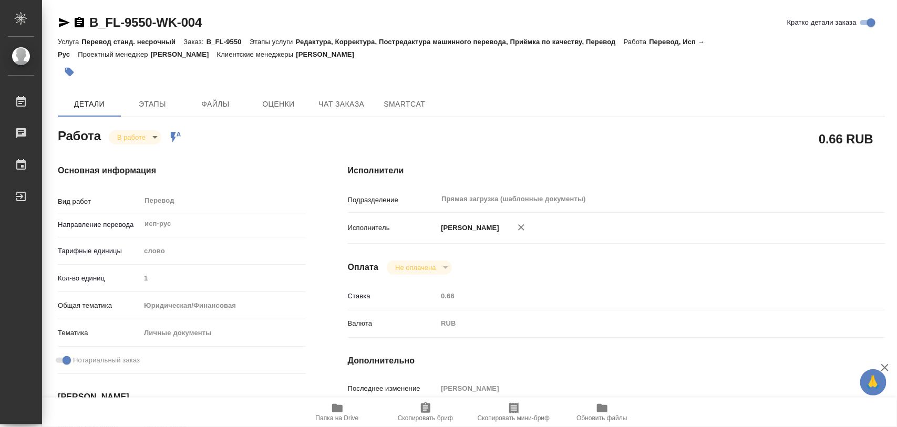
type textarea "x"
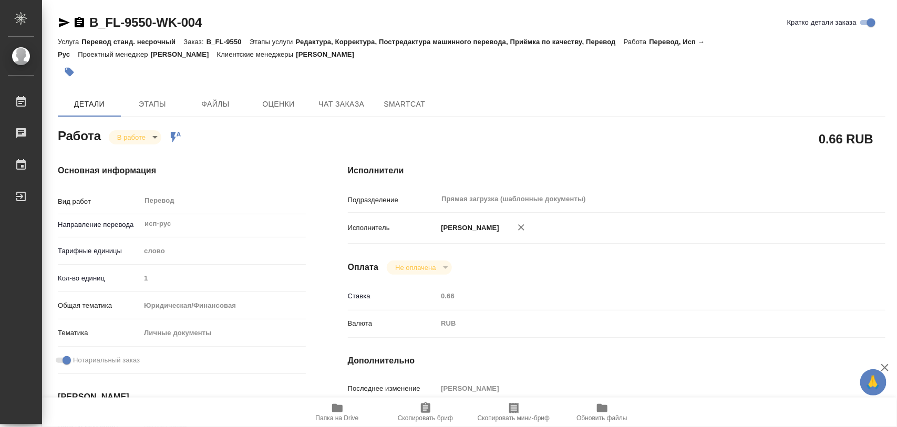
type textarea "x"
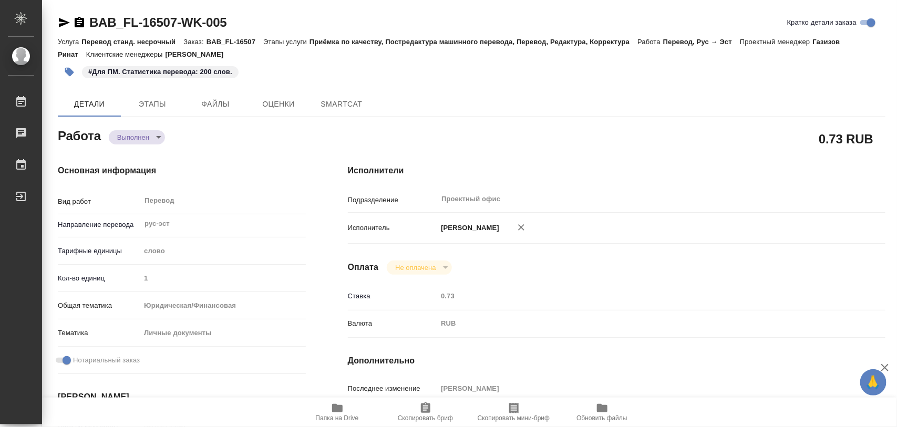
type textarea "x"
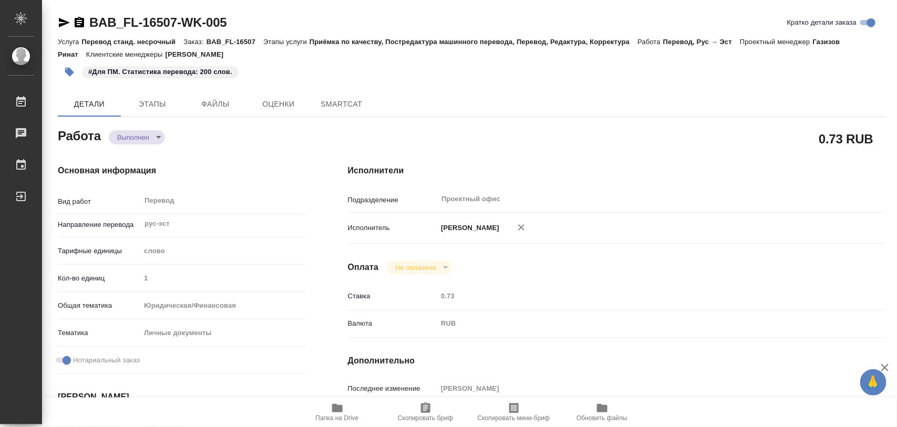
type textarea "x"
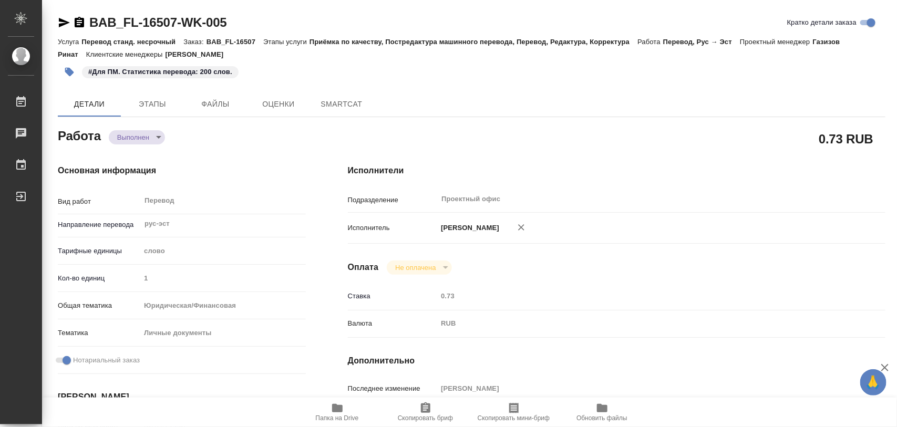
type textarea "x"
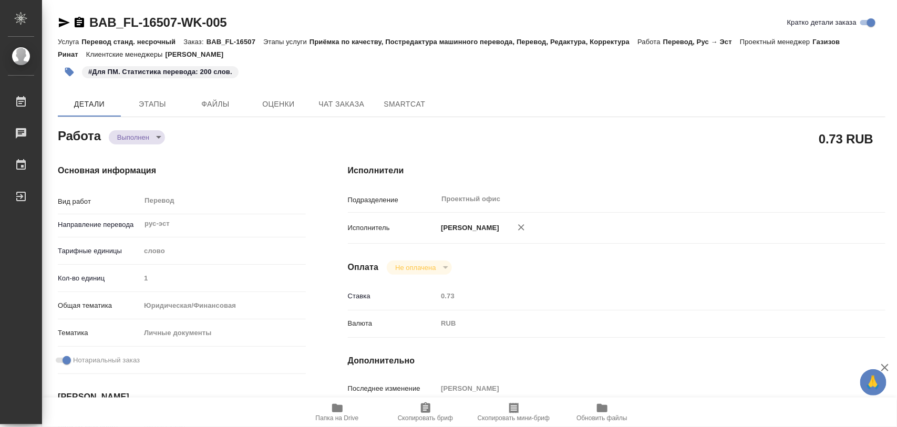
type textarea "x"
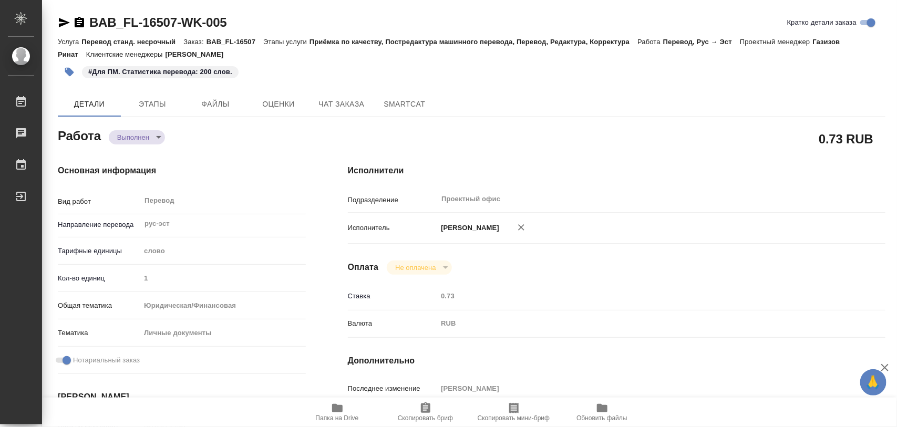
type textarea "x"
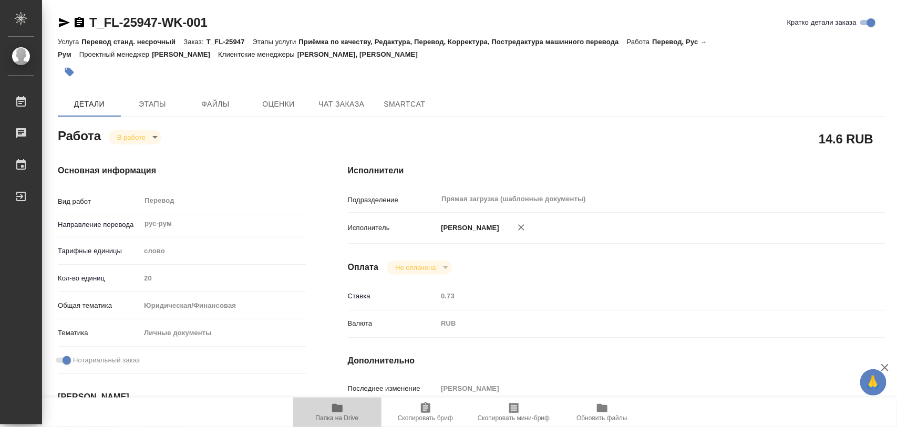
click at [339, 416] on span "Папка на Drive" at bounding box center [337, 418] width 43 height 7
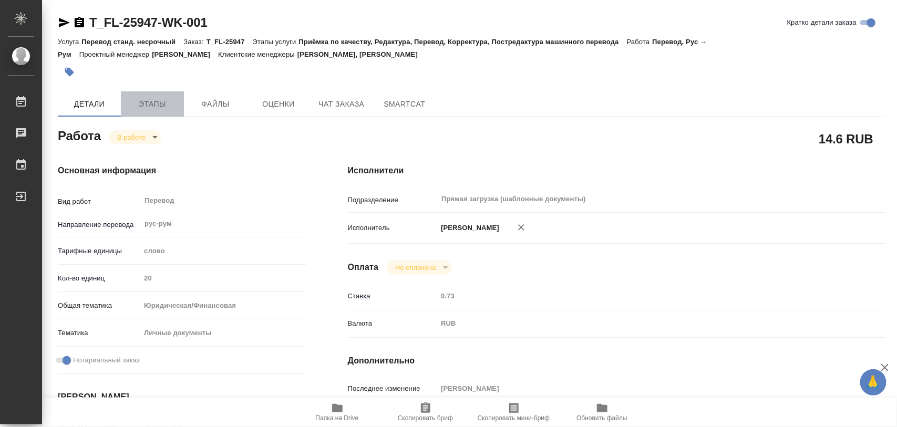
click at [142, 102] on span "Этапы" at bounding box center [152, 104] width 50 height 13
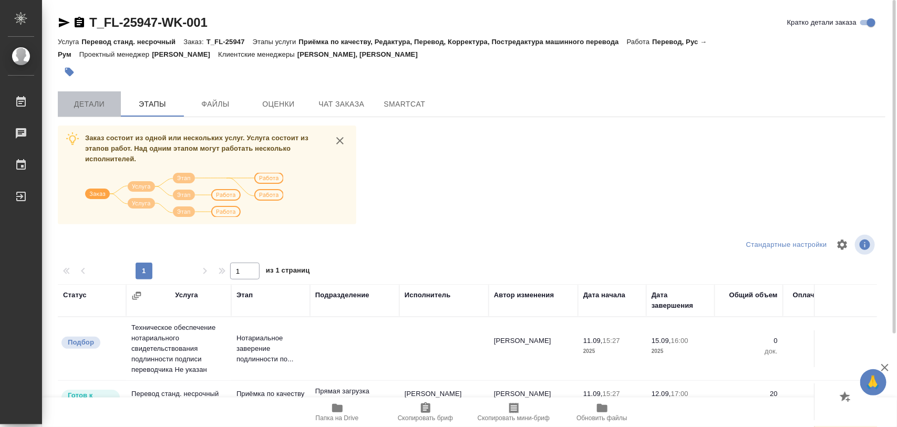
click at [104, 103] on span "Детали" at bounding box center [89, 104] width 50 height 13
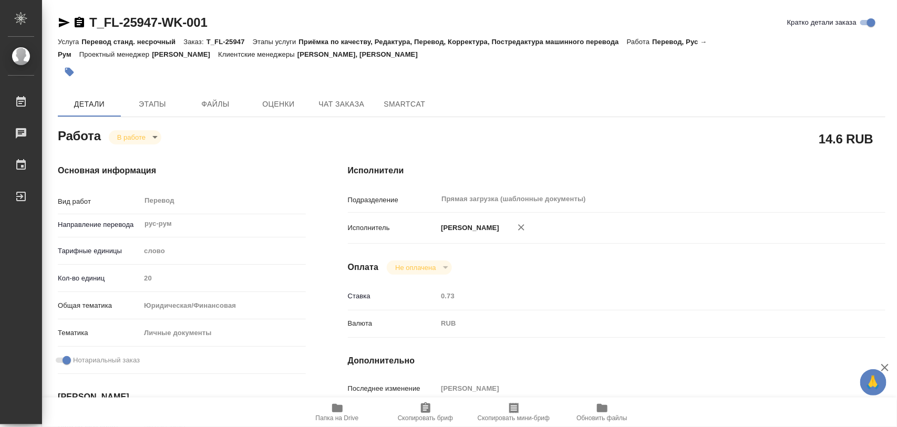
type textarea "x"
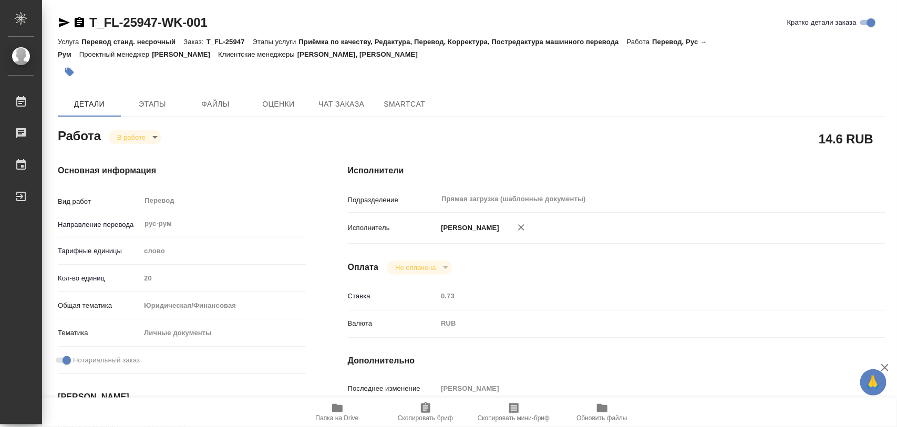
type textarea "x"
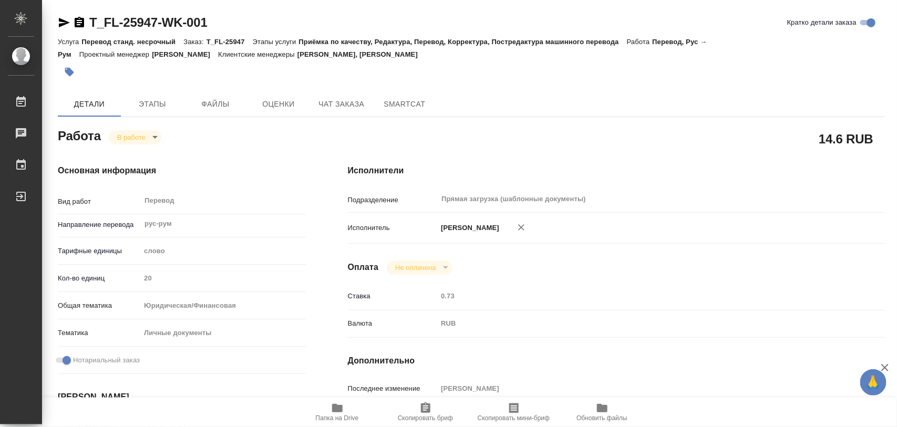
type textarea "x"
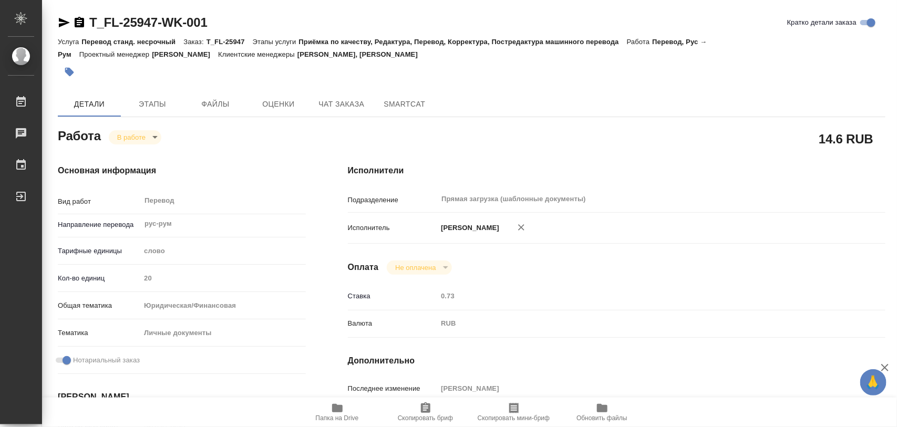
type textarea "x"
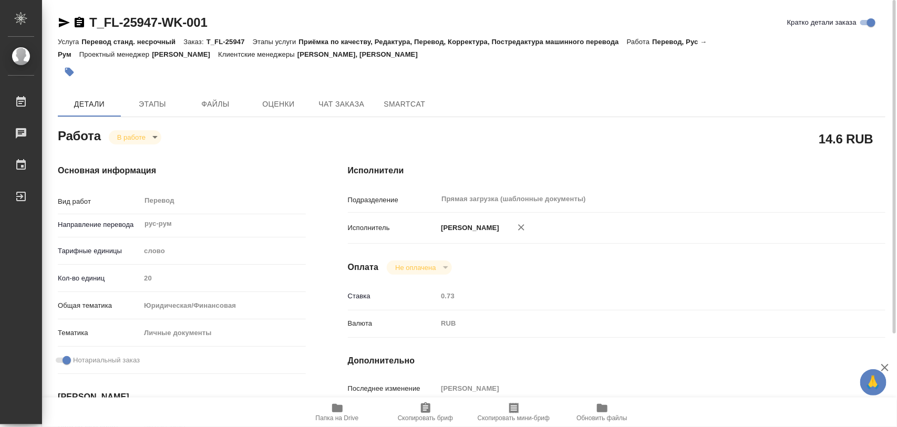
click at [70, 73] on icon "button" at bounding box center [69, 72] width 9 height 9
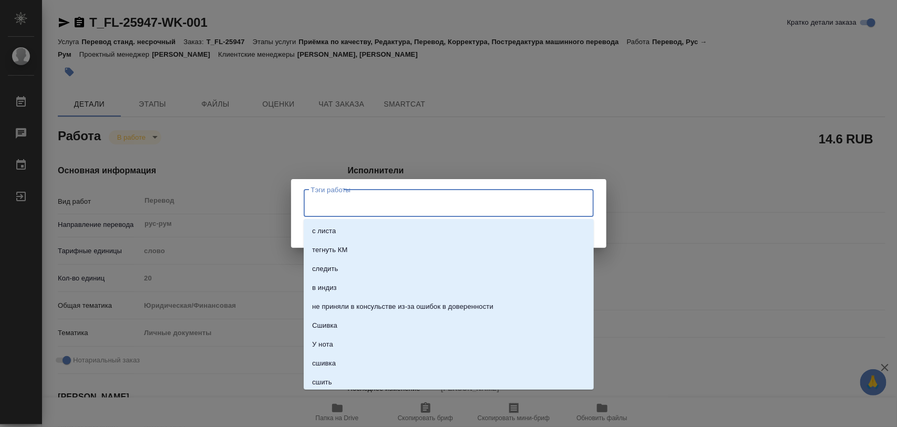
click at [345, 206] on input "Тэги работы" at bounding box center [438, 203] width 261 height 18
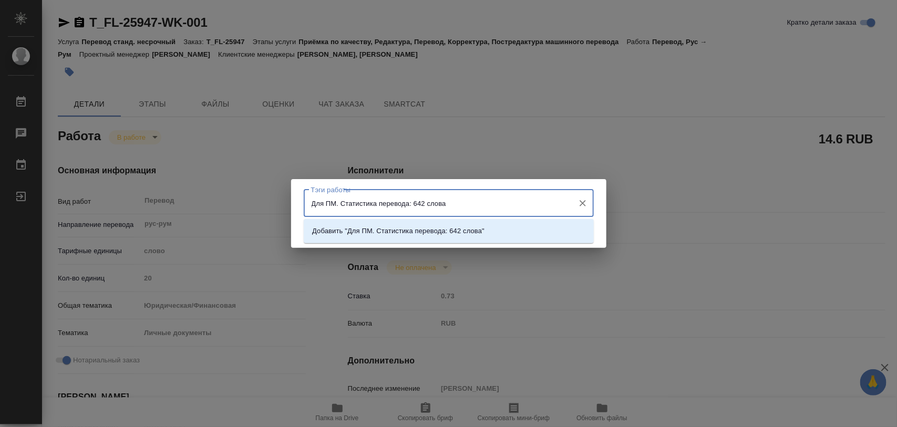
type input "Для ПМ. Статистика перевода: 642 слова."
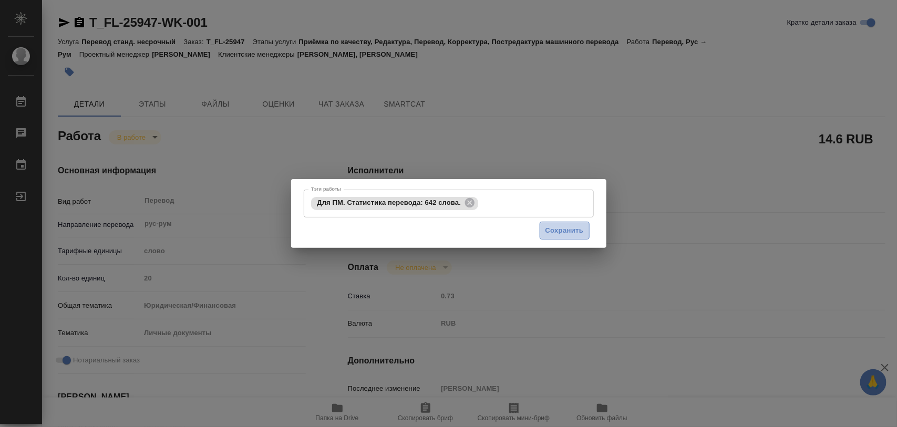
click at [560, 230] on span "Сохранить" at bounding box center [564, 231] width 38 height 12
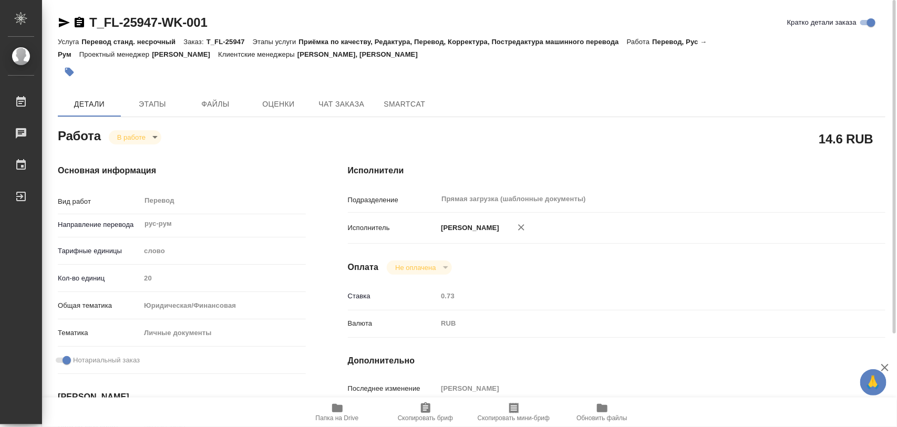
type input "inProgress"
type textarea "Перевод"
type textarea "x"
type input "рус-рум"
type input "5a8b1489cc6b4906c91bfd90"
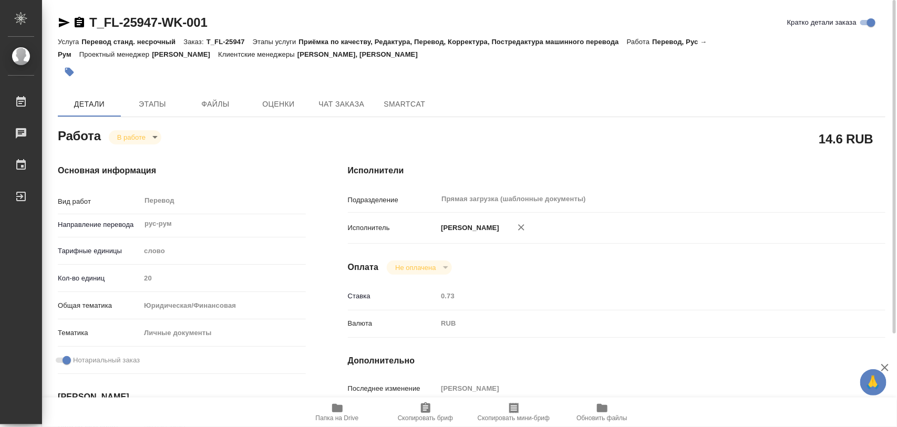
type input "20"
type input "yr-fn"
type input "5a8b8b956a9677013d343cfe"
checkbox input "true"
type input "11.09.2025 15:27"
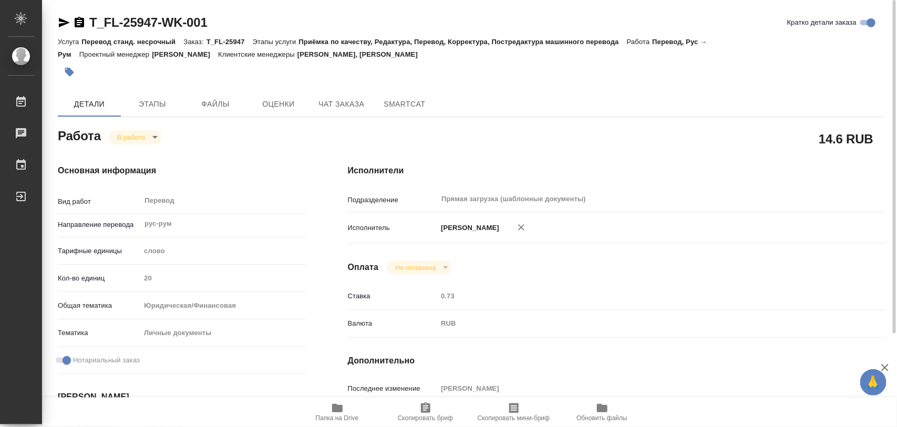
type input "11.09.2025 16:16"
type input "12.09.2025 16:00"
type input "12.09.2025 17:00"
type input "Прямая загрузка (шаблонные документы)"
type input "notPayed"
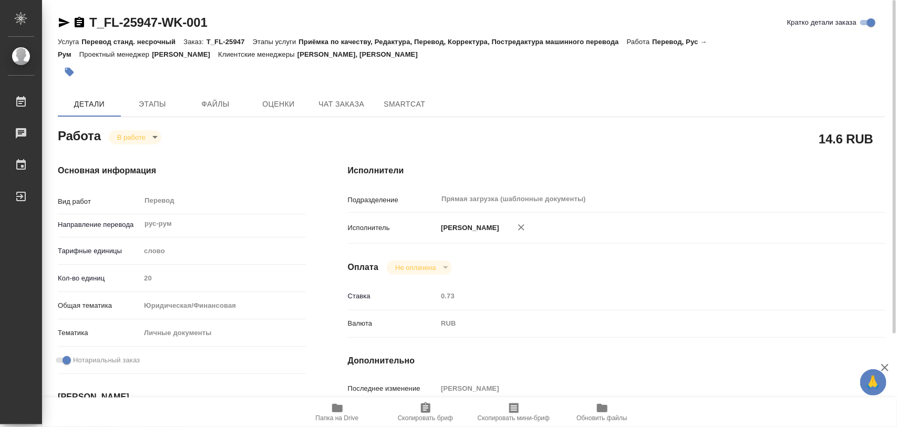
type input "0.73"
type input "RUB"
type input "[PERSON_NAME]"
type textarea "x"
type textarea "/Clients/FL_T/Orders/T_FL-25947/Translated/T_FL-25947-WK-001"
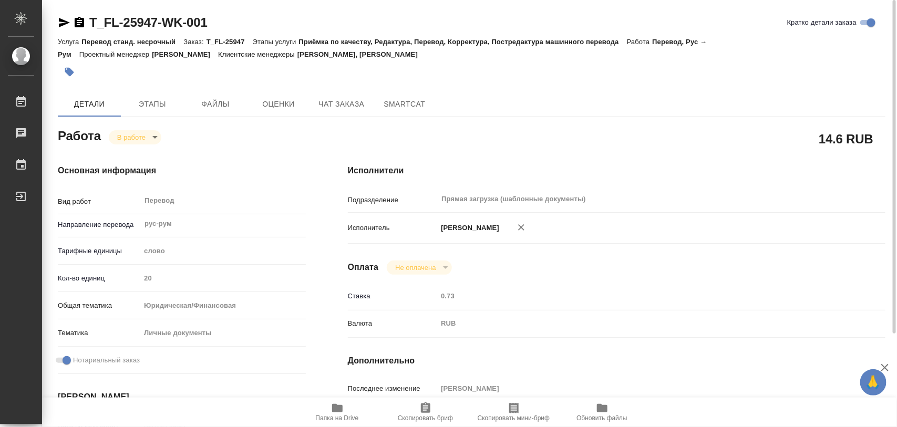
type textarea "x"
type input "T_FL-25947"
type input "Перевод станд. несрочный"
type input "Приёмка по качеству, Редактура, Перевод, Корректура, Постредактура машинного пе…"
type input "[PERSON_NAME], [PERSON_NAME]"
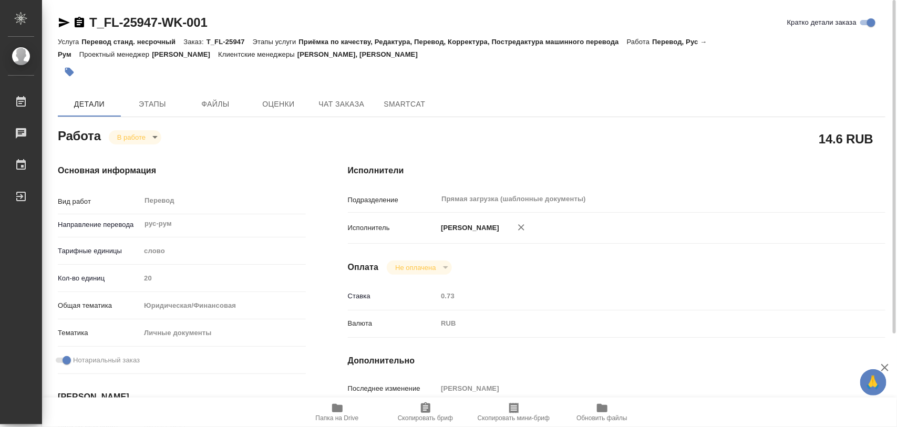
type input "/Clients/FL_T/Orders/T_FL-25947"
type textarea "x"
type textarea "два документа с русского на румынский под нот 1) паспорт 2) свид о браке для ко…"
type textarea "x"
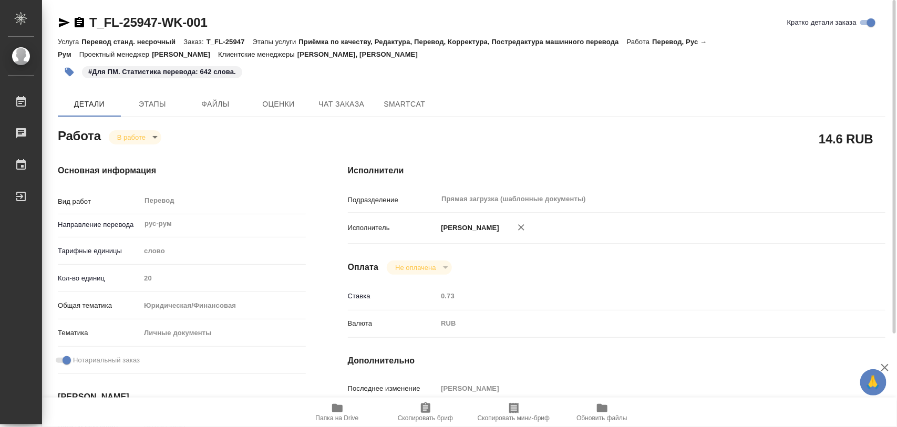
type textarea "x"
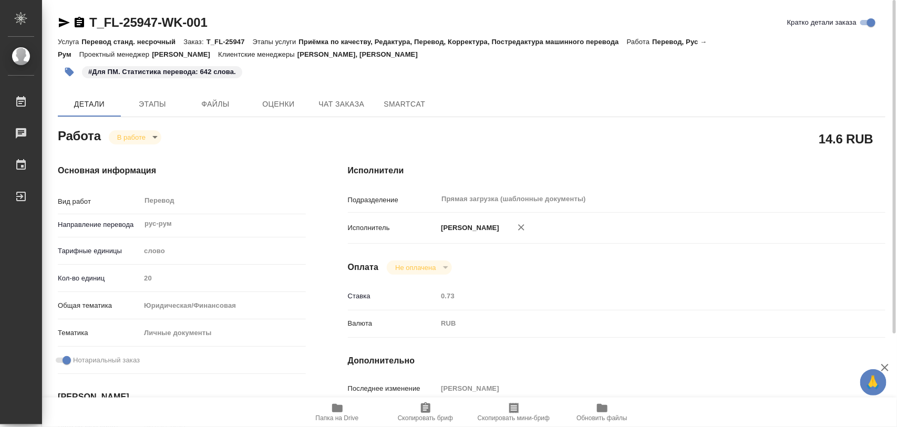
type textarea "x"
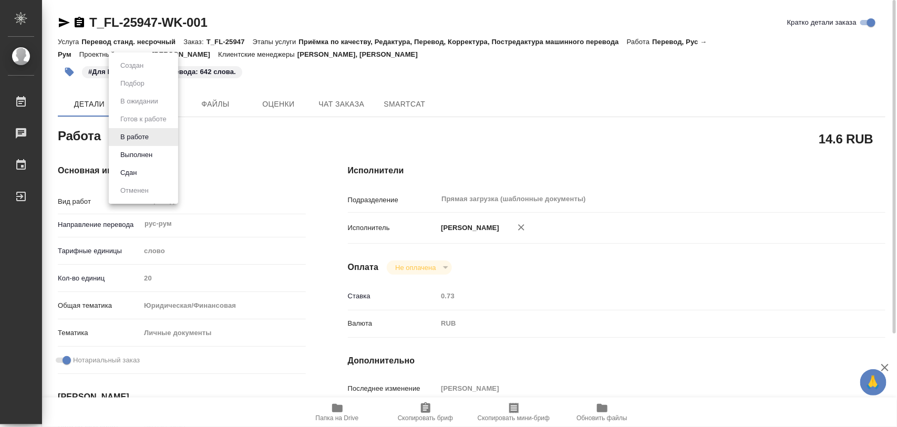
click at [153, 143] on body "🙏 .cls-1 fill:#fff; AWATERA Iglakov Maksim Работы 0 Чаты График Выйти T_FL-2594…" at bounding box center [448, 213] width 897 height 427
click at [155, 152] on button "Выполнен" at bounding box center [136, 155] width 38 height 12
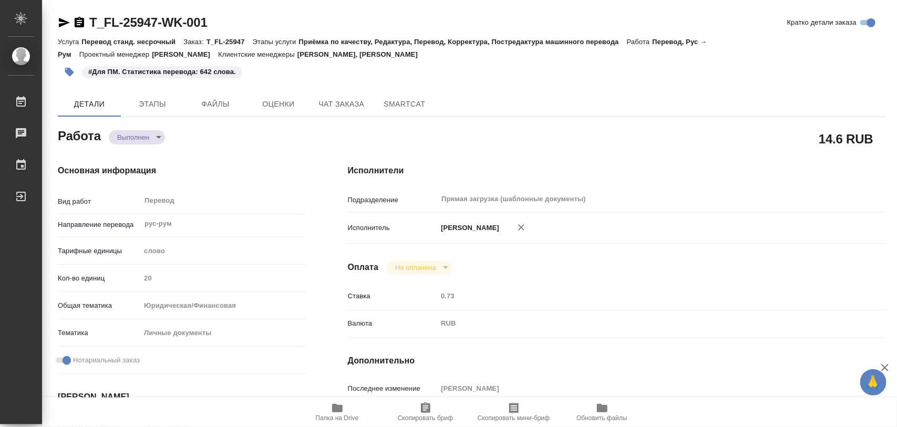
type textarea "x"
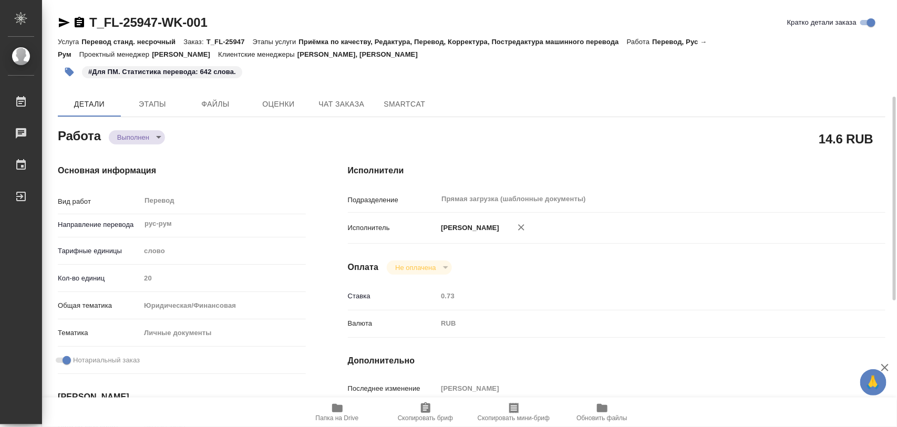
scroll to position [197, 0]
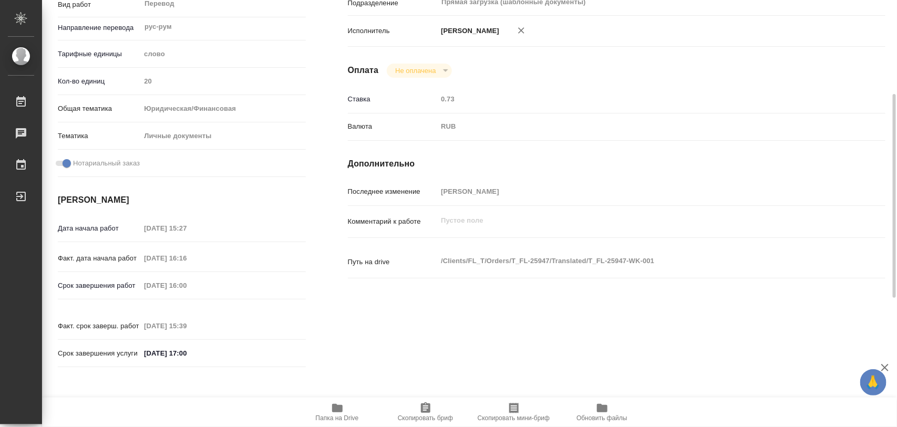
type textarea "x"
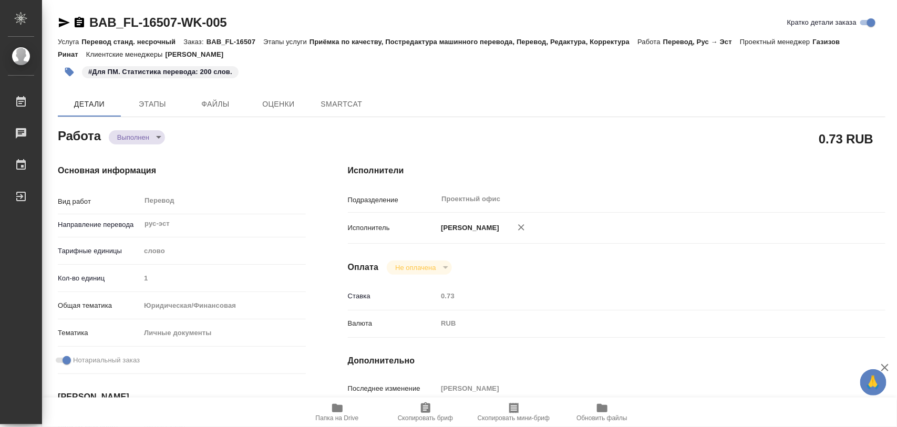
type textarea "x"
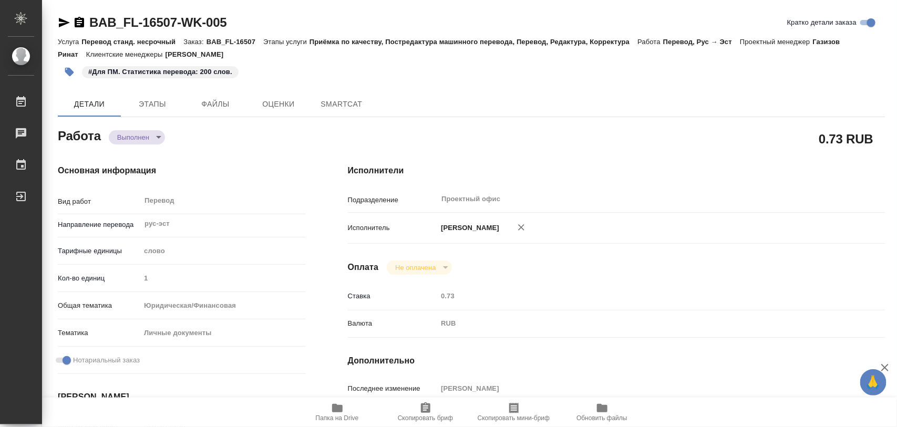
type textarea "x"
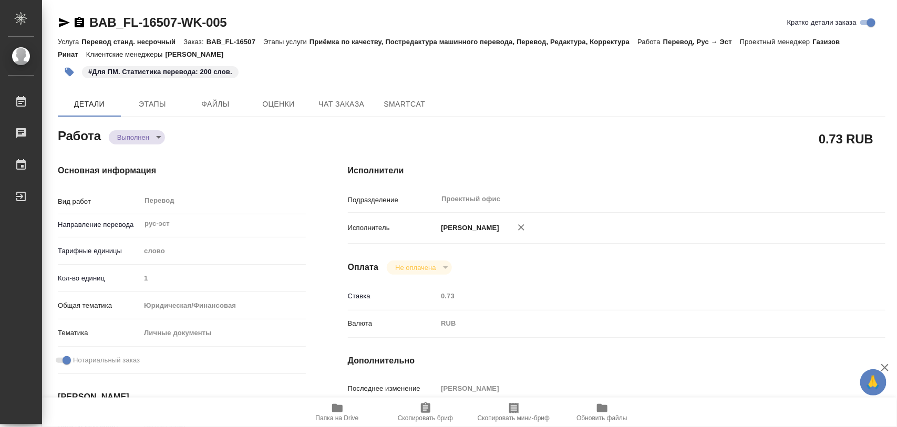
type textarea "x"
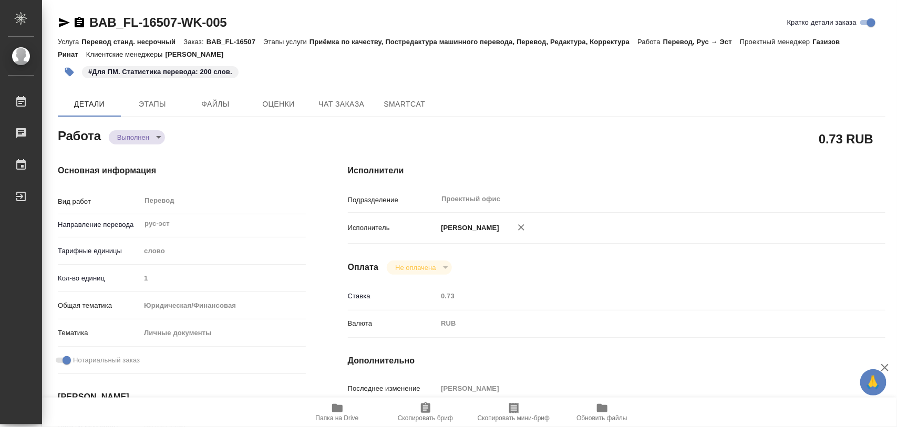
type textarea "x"
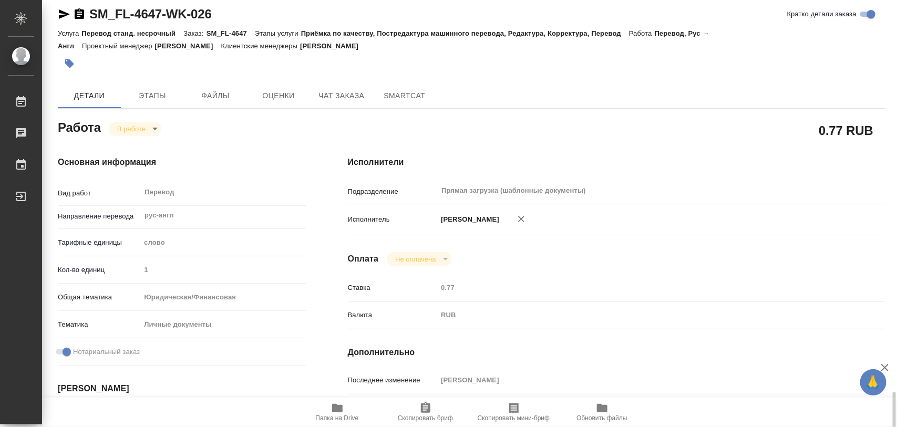
scroll to position [271, 0]
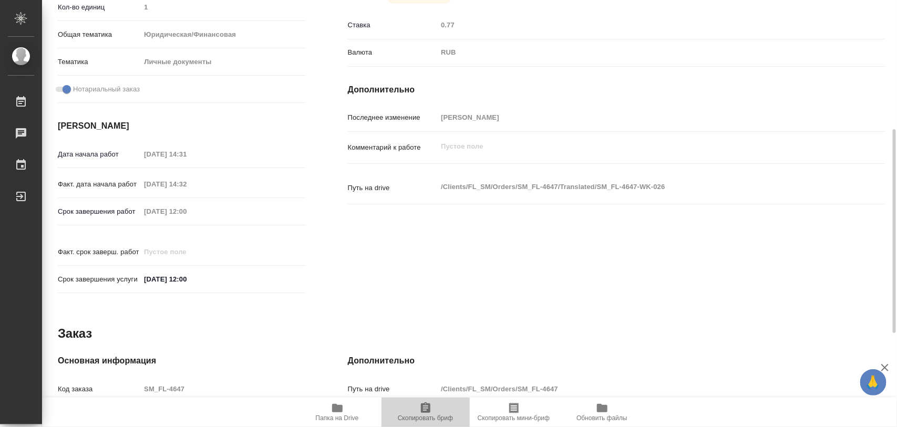
click at [427, 417] on span "Скопировать бриф" at bounding box center [425, 418] width 55 height 7
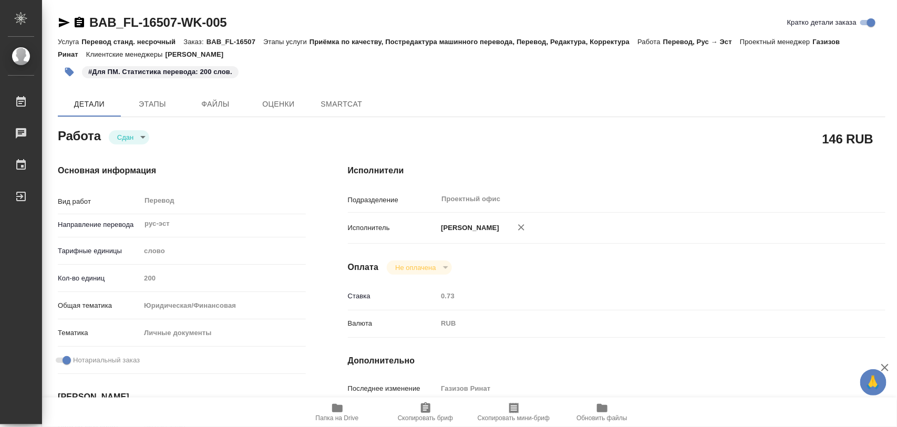
type textarea "x"
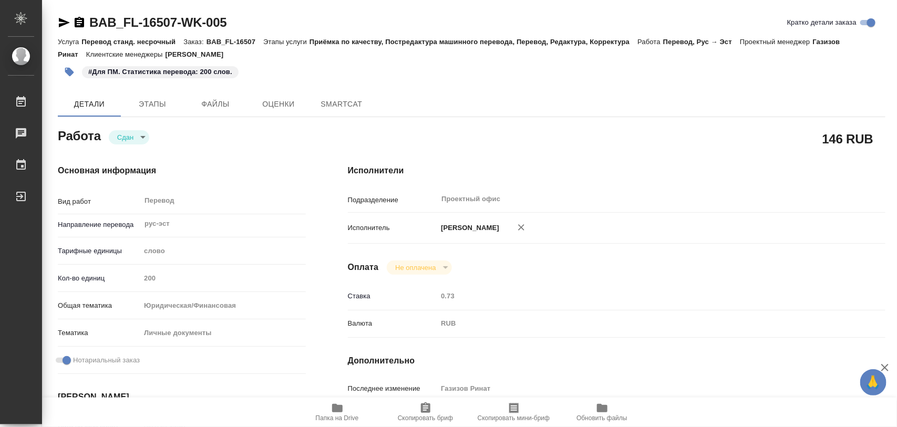
type textarea "x"
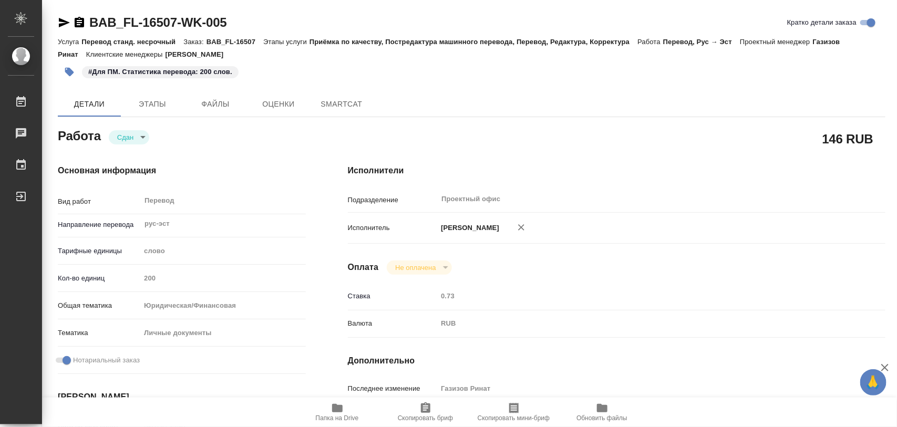
type textarea "x"
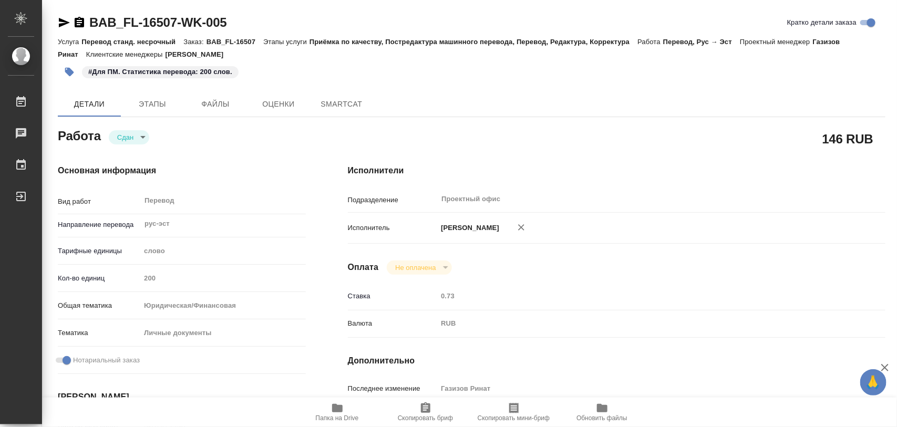
type textarea "x"
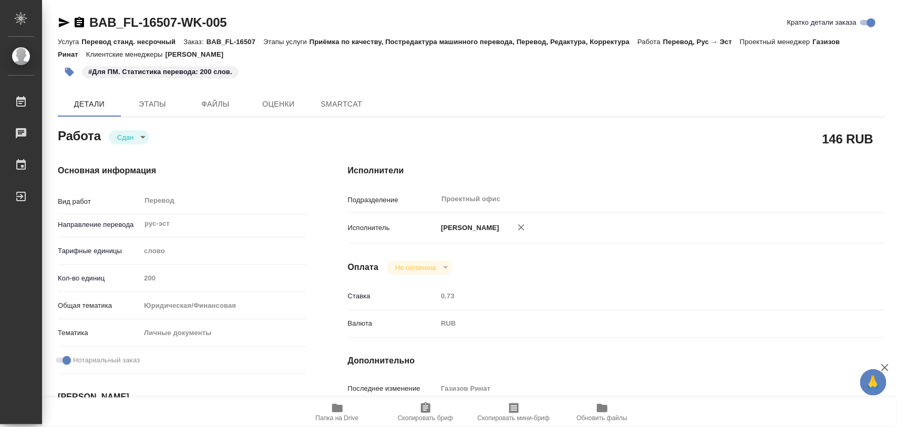
type textarea "x"
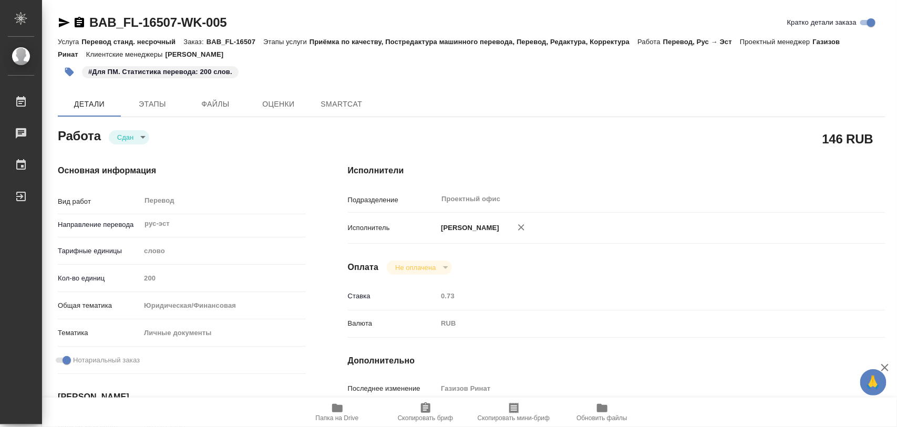
type textarea "x"
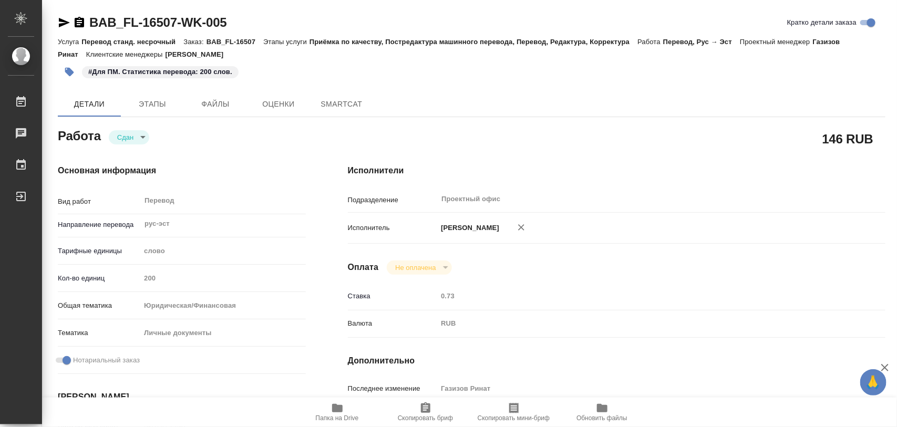
type textarea "x"
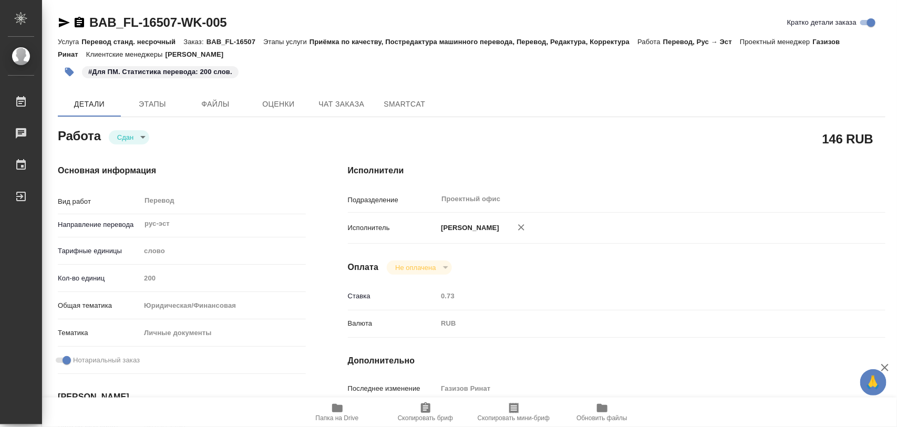
type textarea "x"
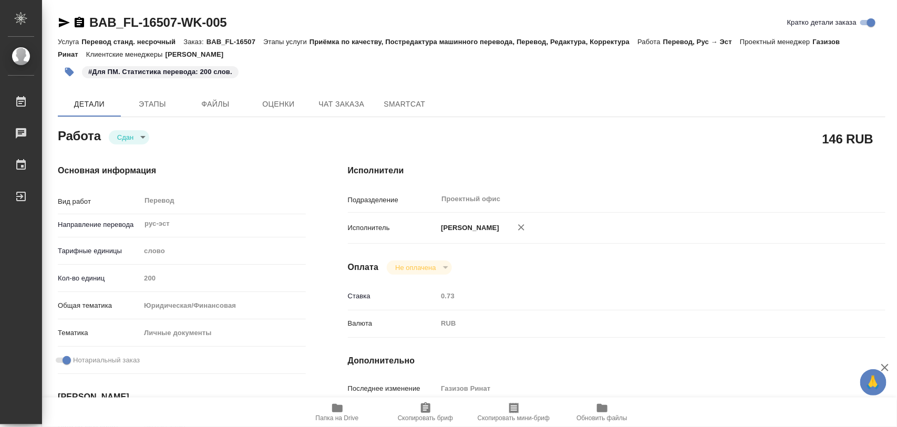
type textarea "x"
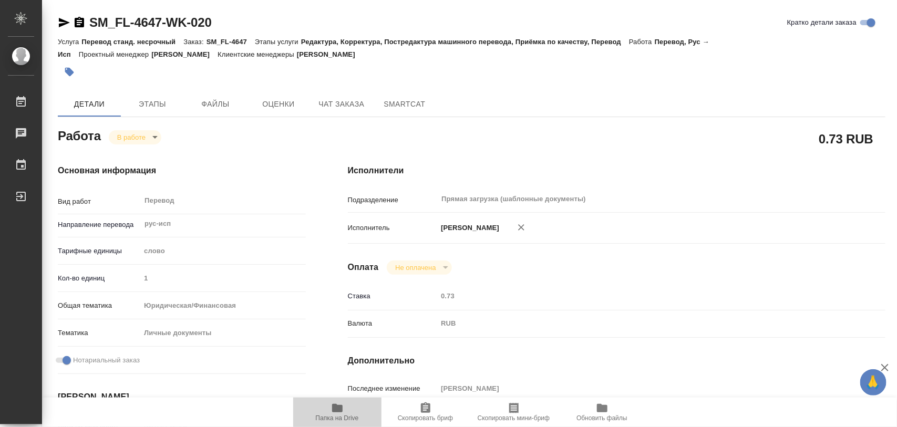
click at [339, 406] on icon "button" at bounding box center [337, 408] width 11 height 8
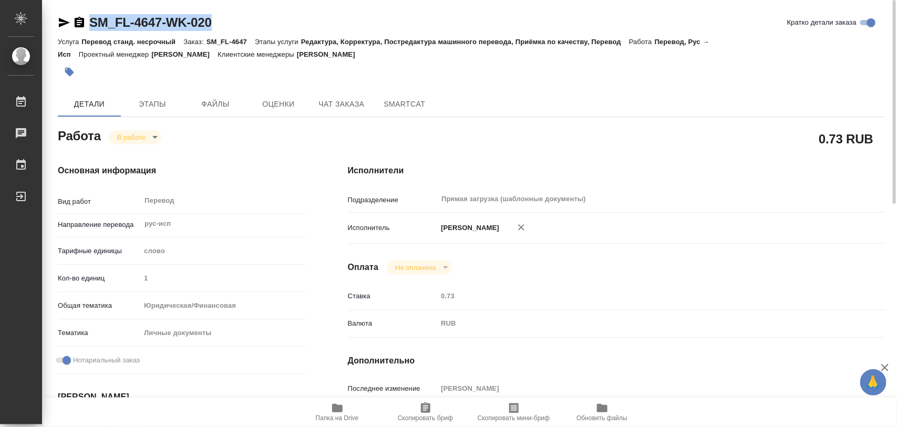
drag, startPoint x: 280, startPoint y: 25, endPoint x: 90, endPoint y: 24, distance: 189.7
click at [90, 24] on div "SM_FL-4647-WK-020 Кратко детали заказа" at bounding box center [471, 22] width 827 height 17
copy link "SM_FL-4647-WK-020"
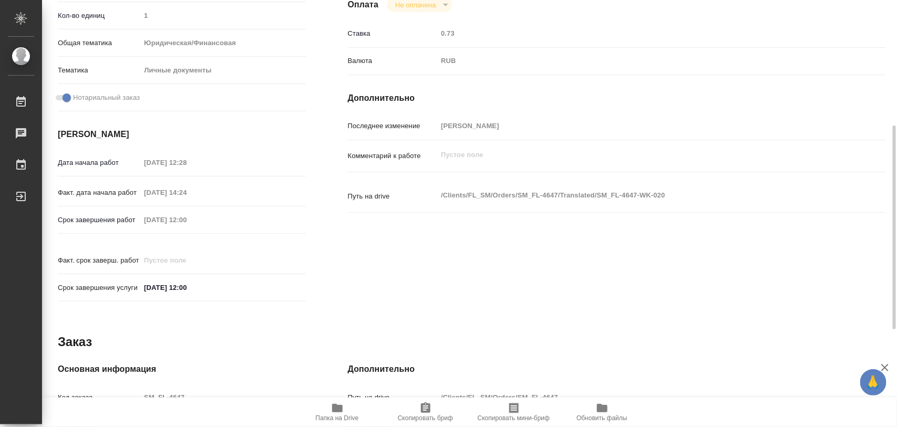
scroll to position [468, 0]
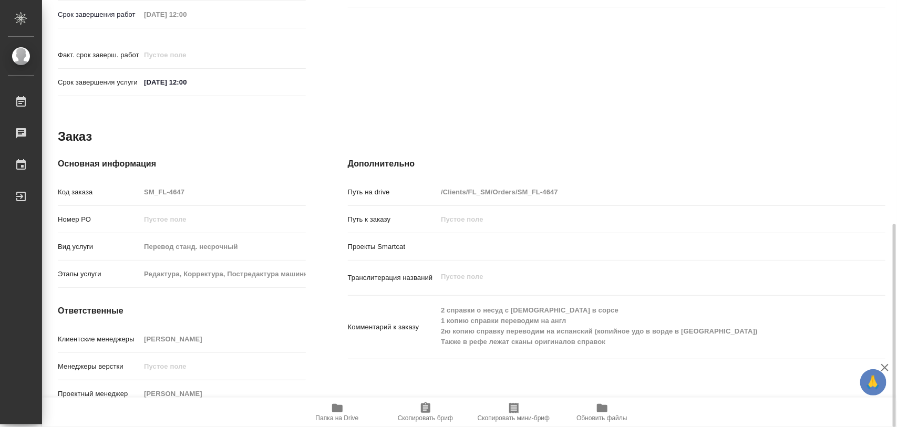
click at [418, 413] on span "Скопировать бриф" at bounding box center [426, 412] width 76 height 20
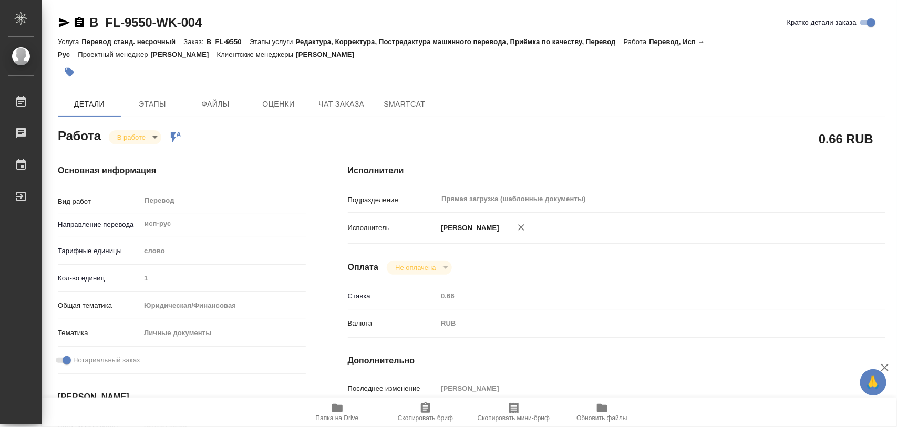
click at [331, 411] on icon "button" at bounding box center [337, 408] width 13 height 13
click at [427, 410] on icon "button" at bounding box center [425, 408] width 13 height 13
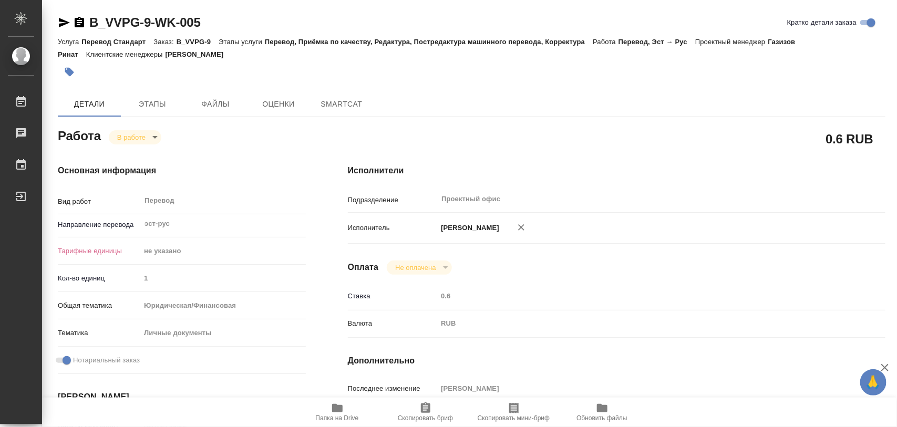
type textarea "x"
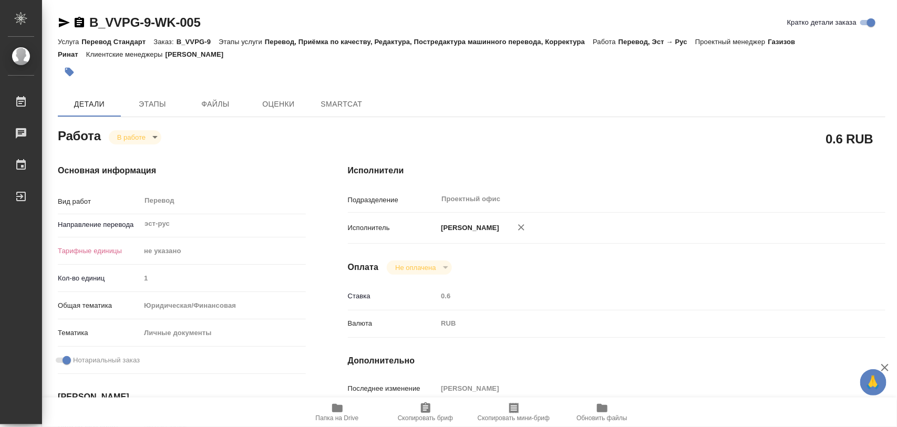
type textarea "x"
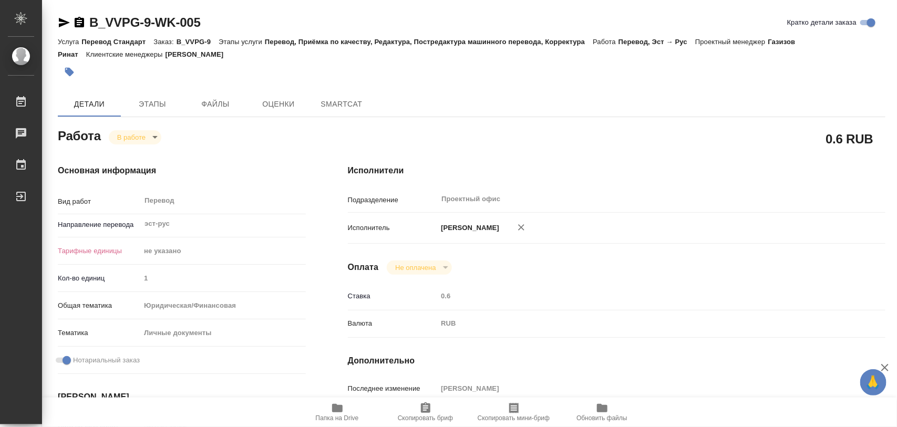
scroll to position [197, 0]
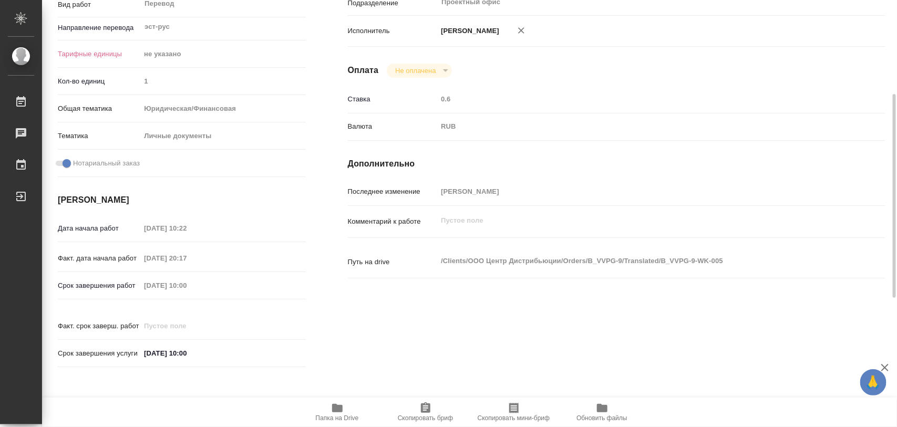
type textarea "x"
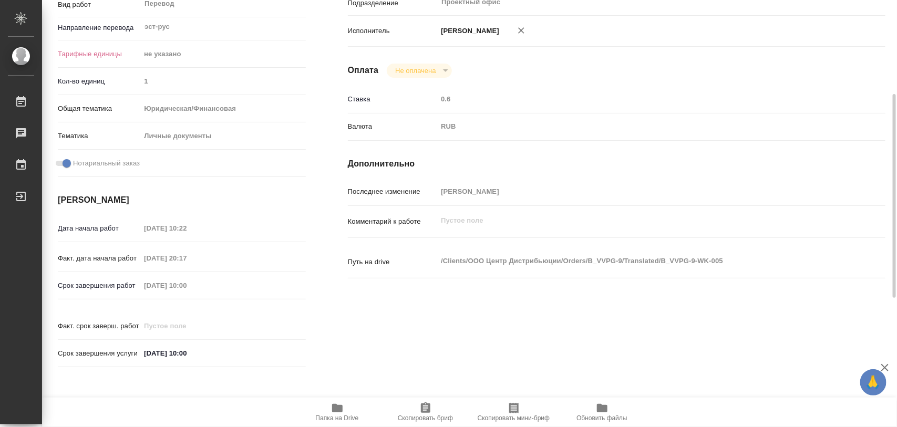
type textarea "x"
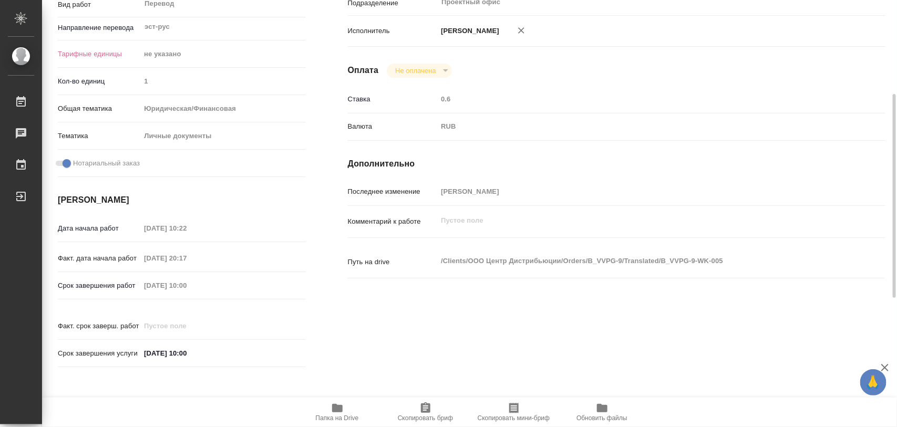
type textarea "x"
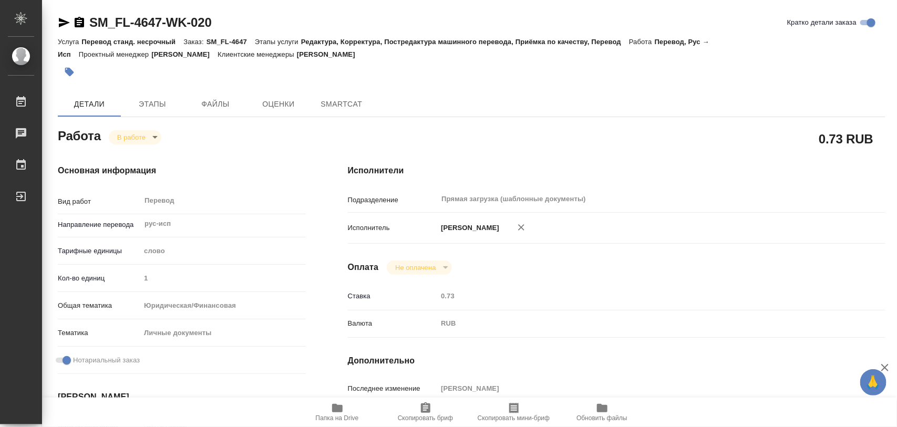
type textarea "x"
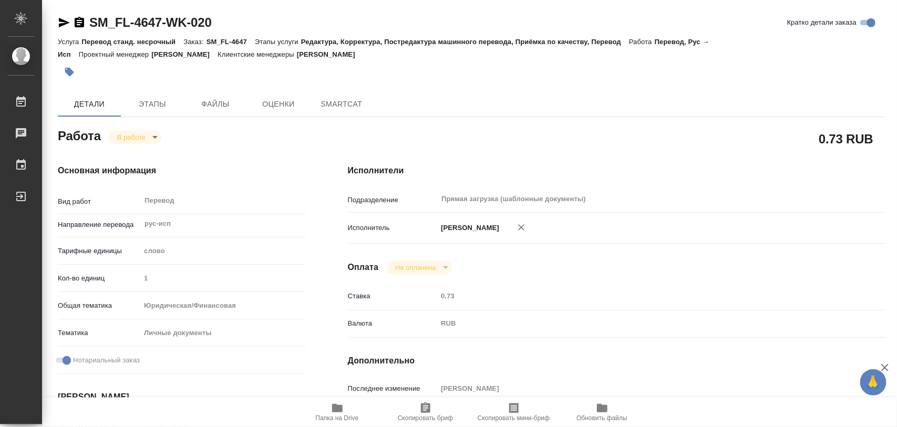
type textarea "x"
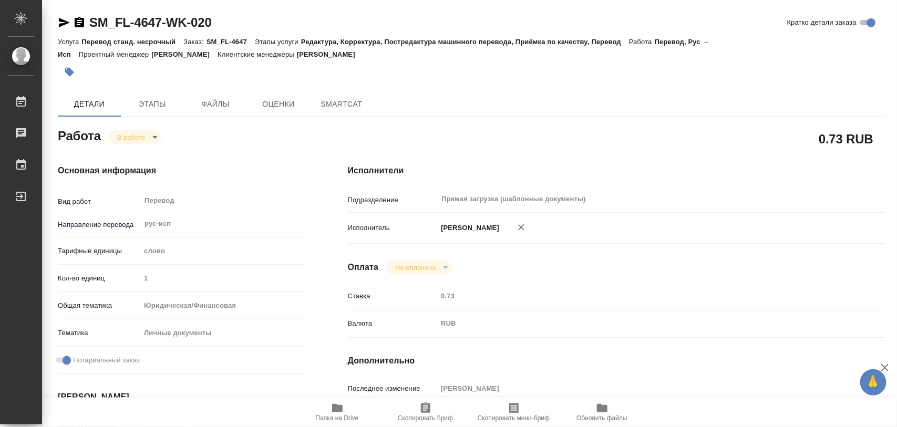
type textarea "x"
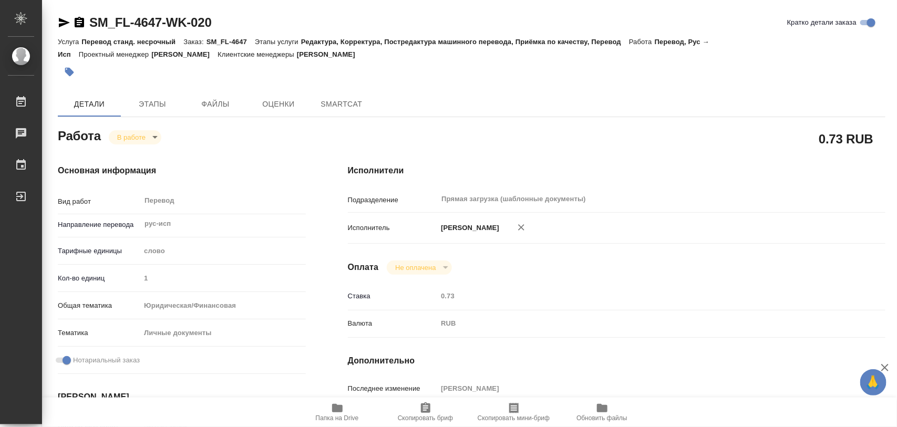
type textarea "x"
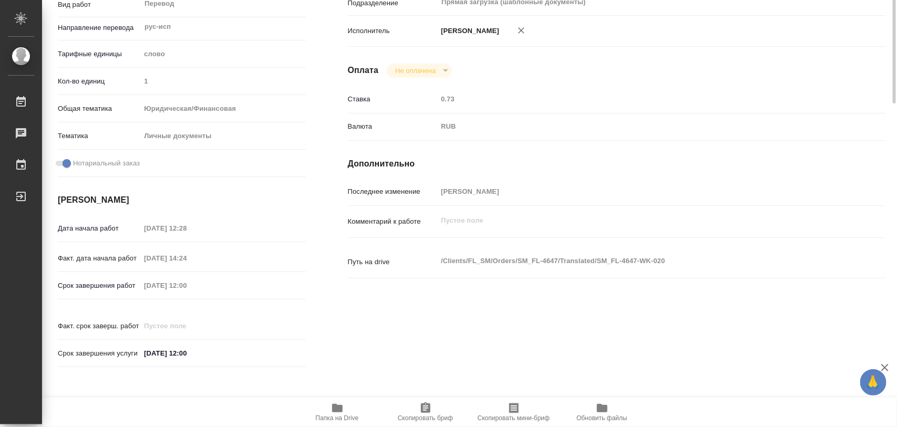
scroll to position [263, 0]
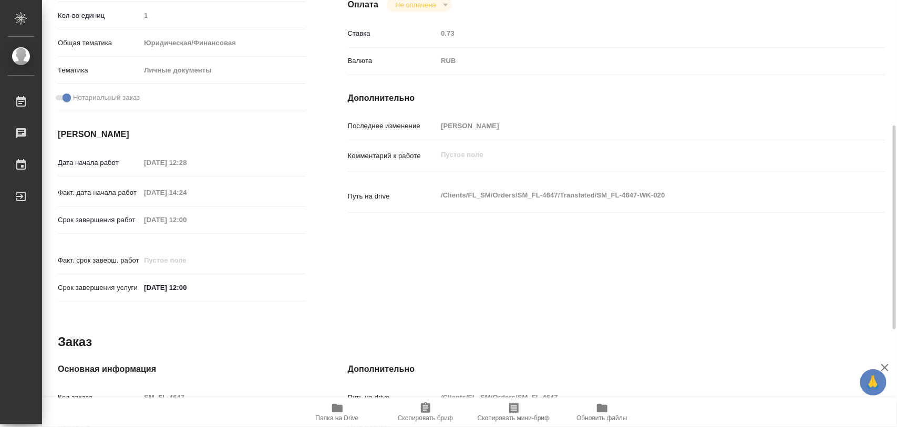
type textarea "x"
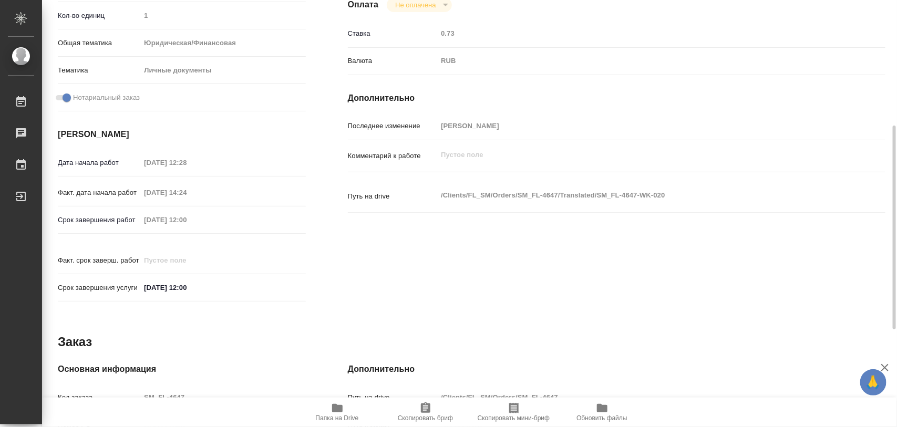
type textarea "x"
